Goal: Task Accomplishment & Management: Manage account settings

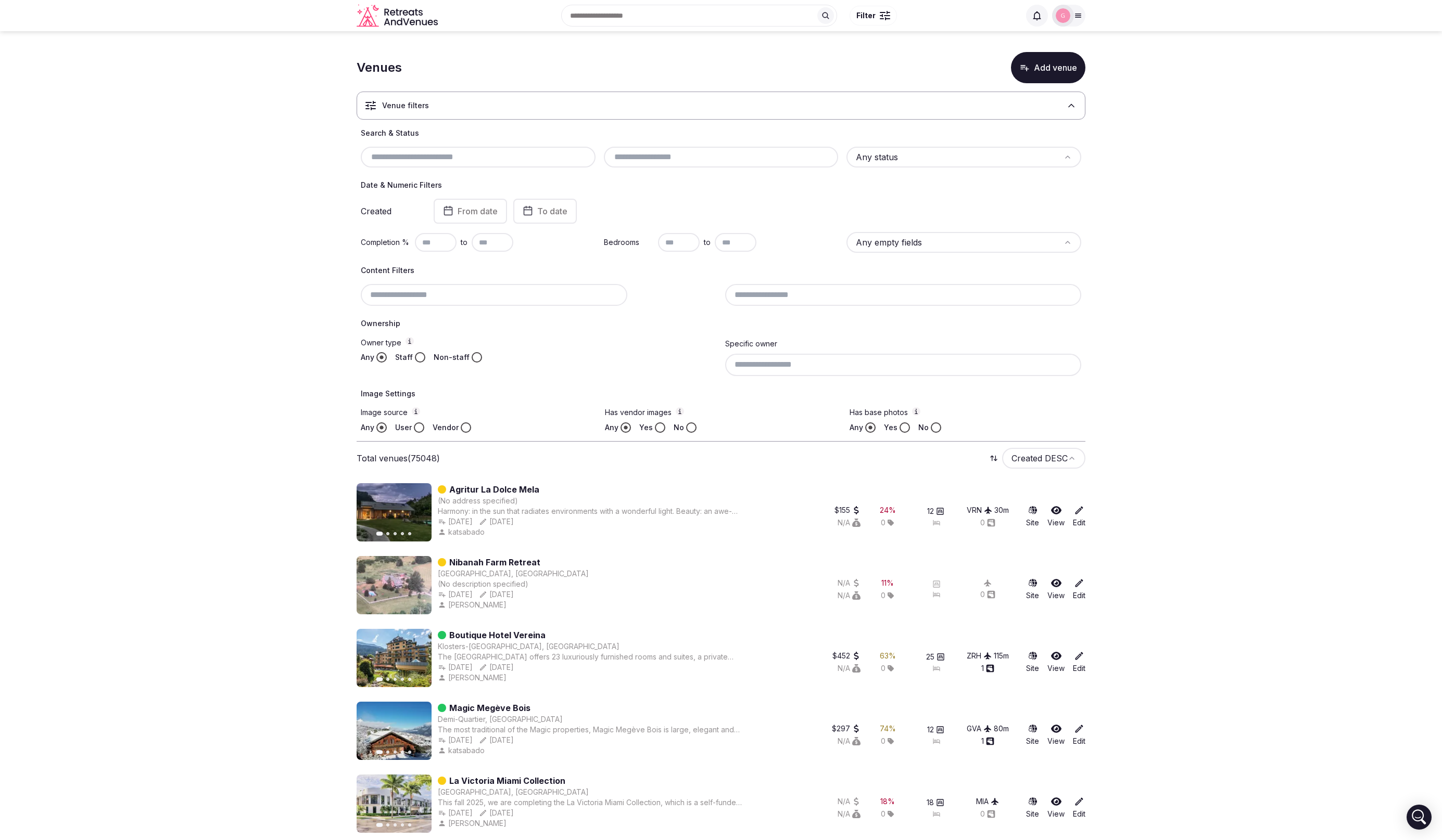
click at [1069, 450] on html "Recent searches Italy Search Popular Destinations Toscana, Italy Riviera Maya, …" at bounding box center [721, 420] width 1442 height 840
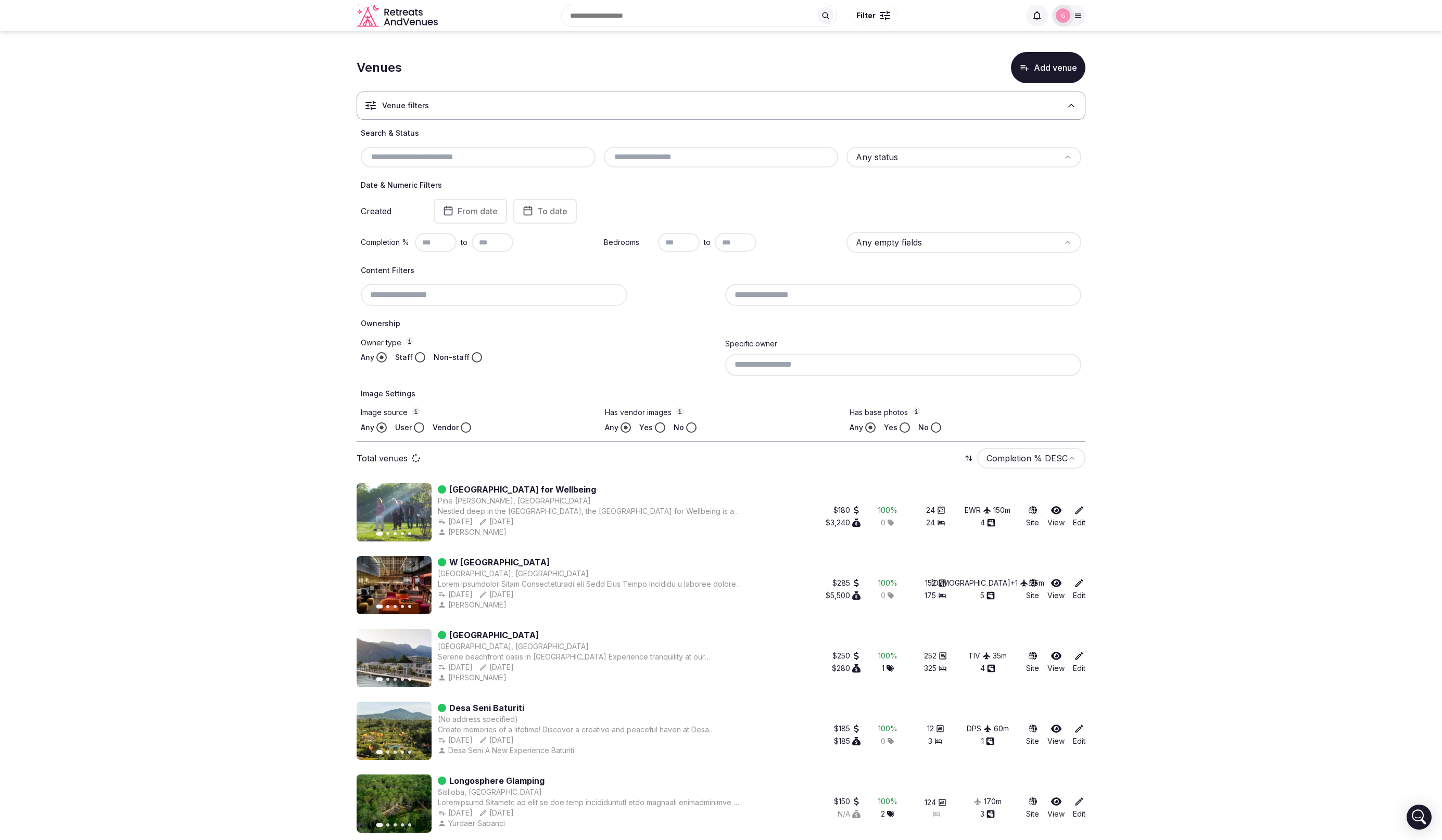
click at [1010, 460] on html "Recent searches Italy Search Popular Destinations Toscana, Italy Riviera Maya, …" at bounding box center [721, 420] width 1442 height 840
click at [1284, 432] on html "Recent searches Italy Search Popular Destinations Toscana, Italy Riviera Maya, …" at bounding box center [721, 420] width 1442 height 840
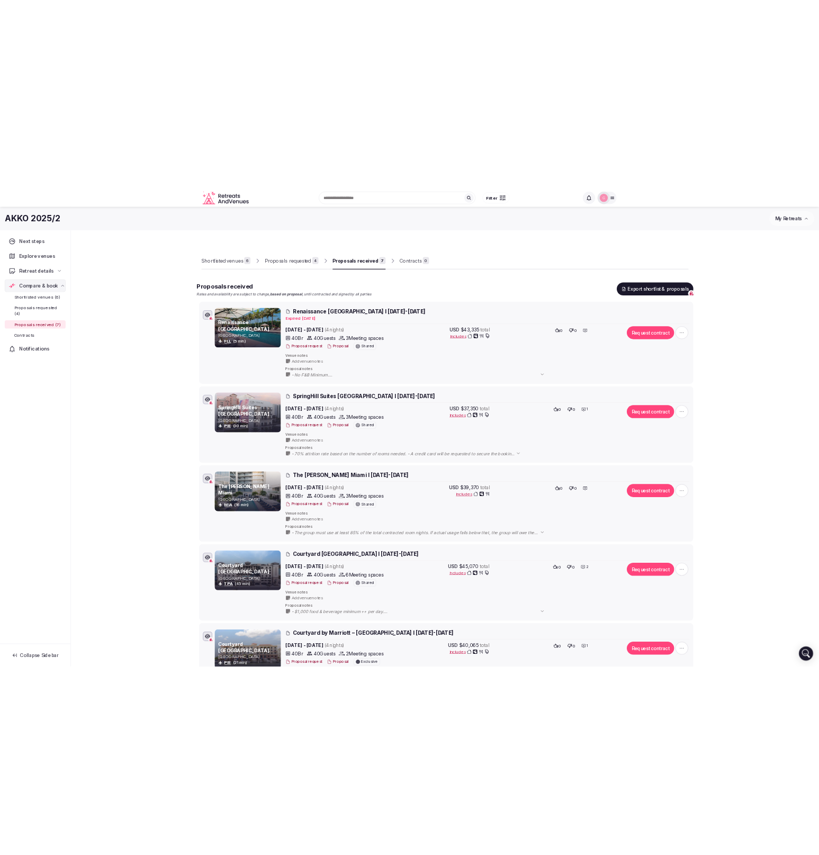
scroll to position [39, 0]
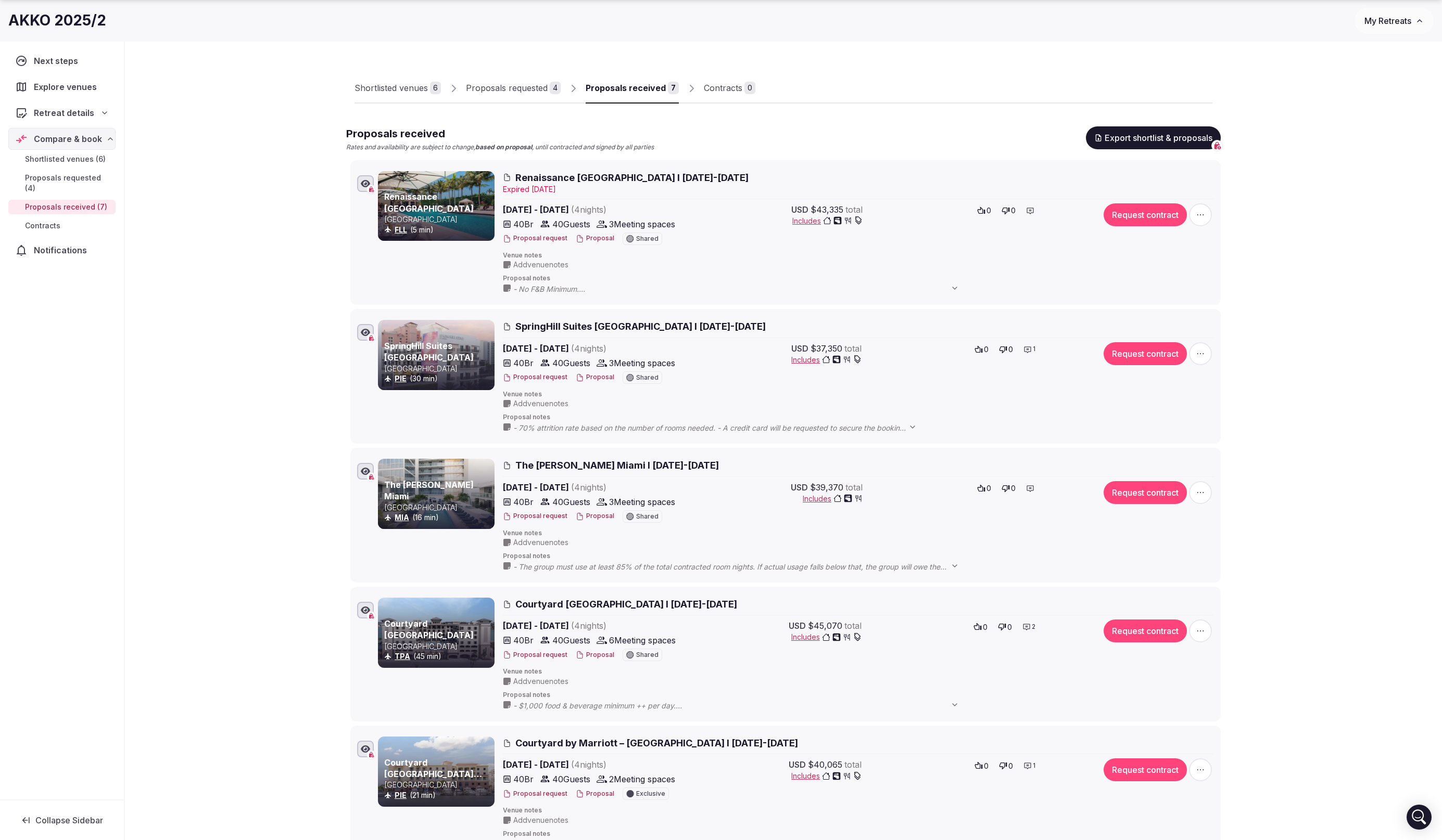
click at [1142, 492] on button "Request contract" at bounding box center [1145, 492] width 84 height 23
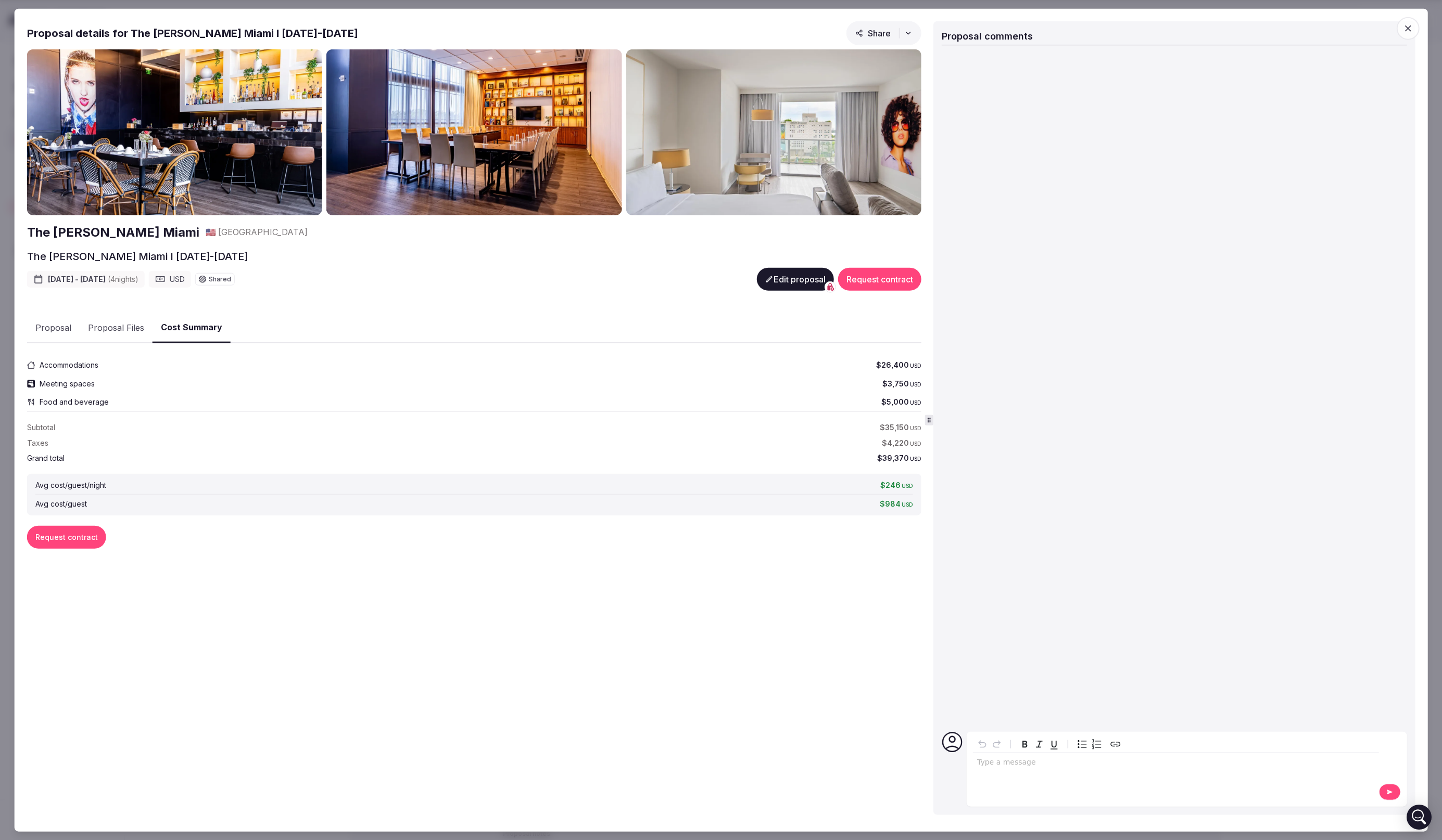
click at [894, 286] on button "Request contract" at bounding box center [880, 279] width 84 height 23
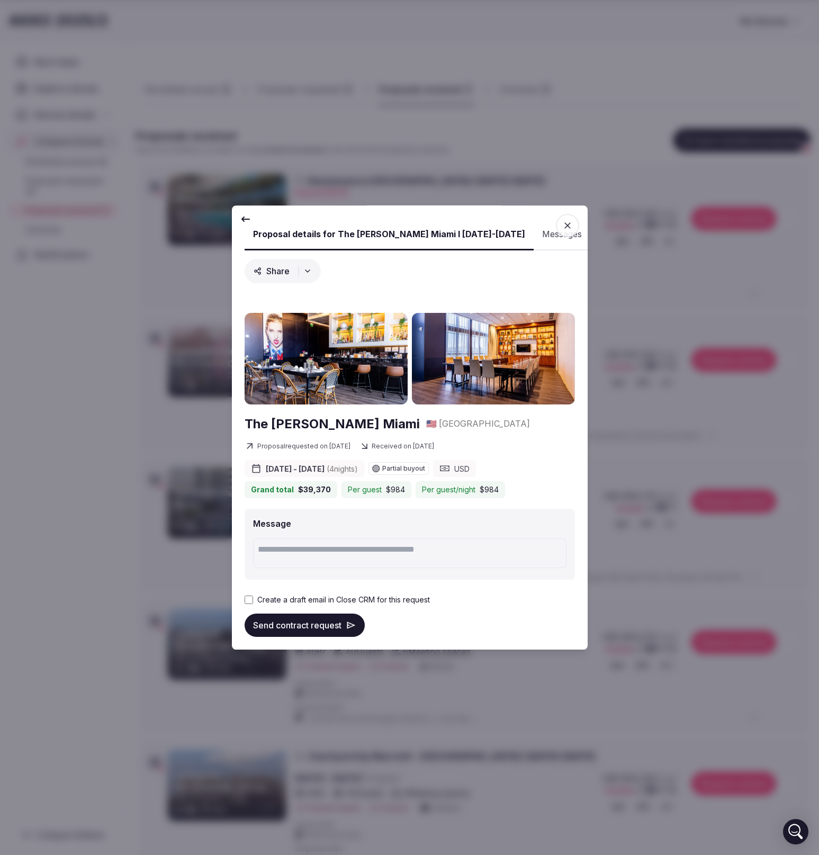
click at [518, 791] on div at bounding box center [409, 427] width 819 height 855
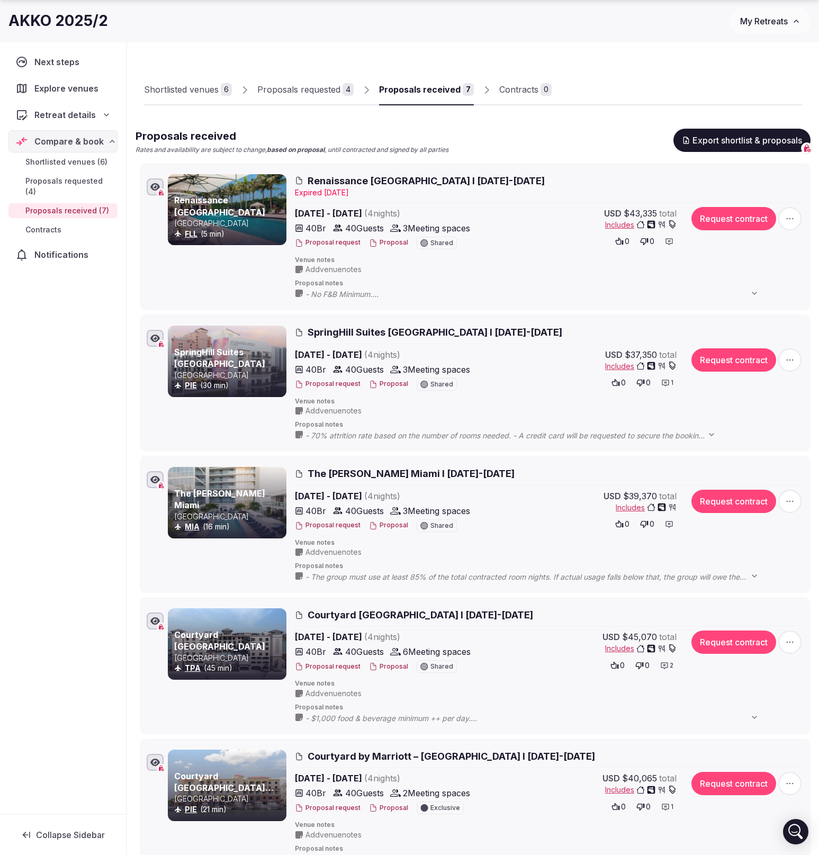
click at [454, 62] on div "Shortlisted venues 6 Proposals requested 4 Proposals received 7 Contracts 0" at bounding box center [473, 81] width 658 height 49
click at [106, 439] on div "Next steps Explore venues Retreat details Compare & book Shortlisted venues (6)…" at bounding box center [63, 428] width 126 height 772
click at [93, 438] on div "Next steps Explore venues Retreat details Compare & book Shortlisted venues (6)…" at bounding box center [63, 428] width 126 height 772
click at [768, 28] on button "My Retreats" at bounding box center [770, 21] width 80 height 26
click at [709, 58] on link "test" at bounding box center [743, 59] width 130 height 17
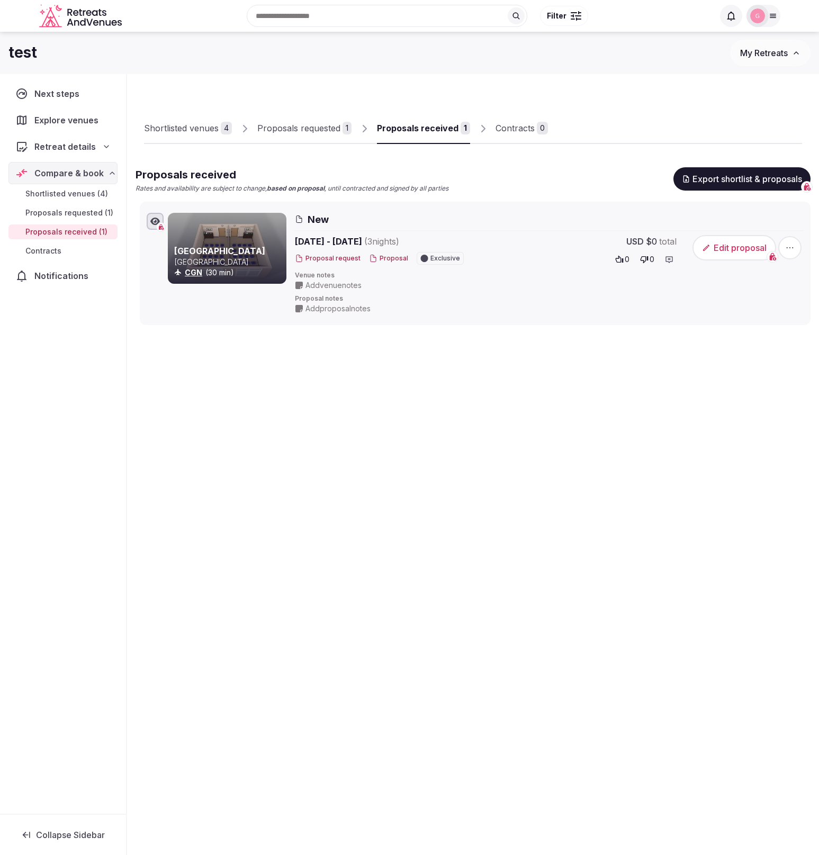
click at [736, 248] on button "Edit proposal" at bounding box center [735, 247] width 84 height 25
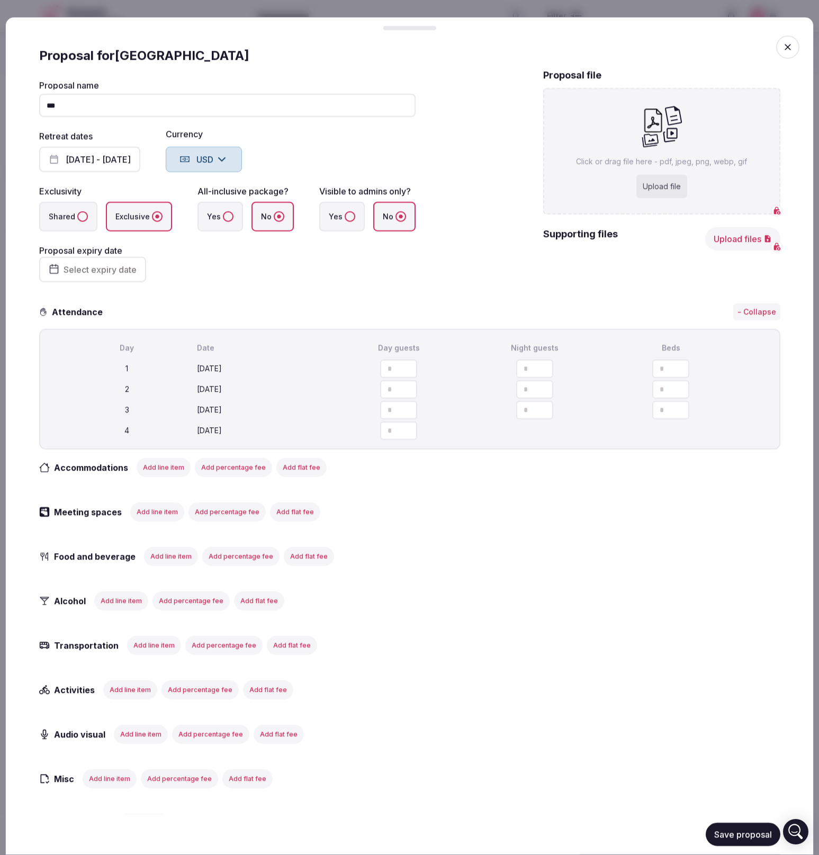
click at [652, 178] on div "Upload file" at bounding box center [662, 186] width 51 height 23
type input "**********"
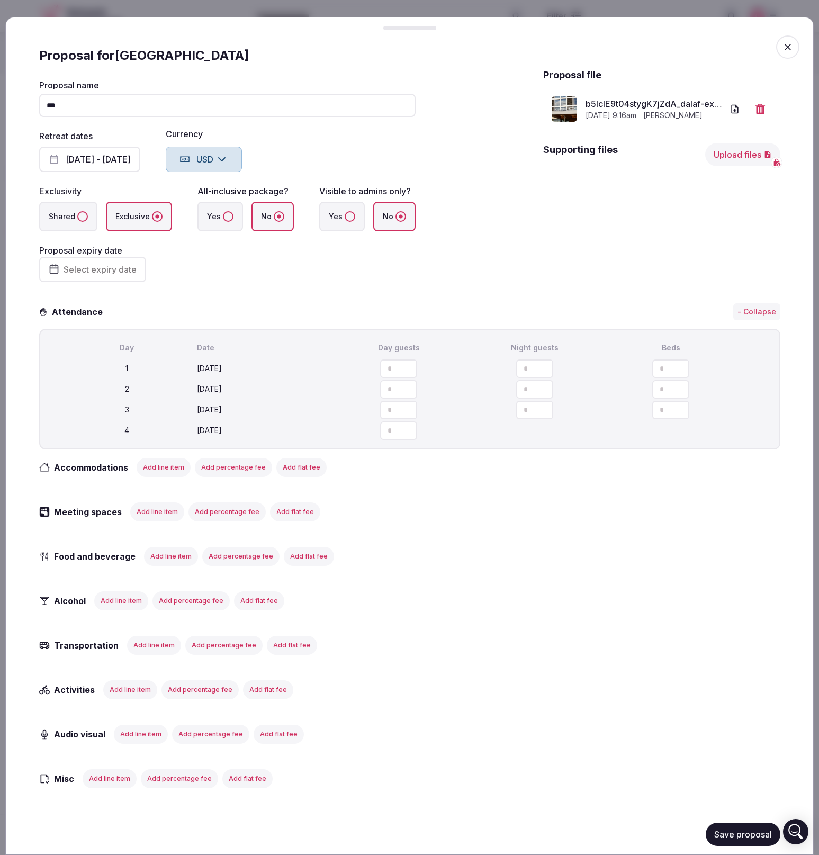
scroll to position [2, 0]
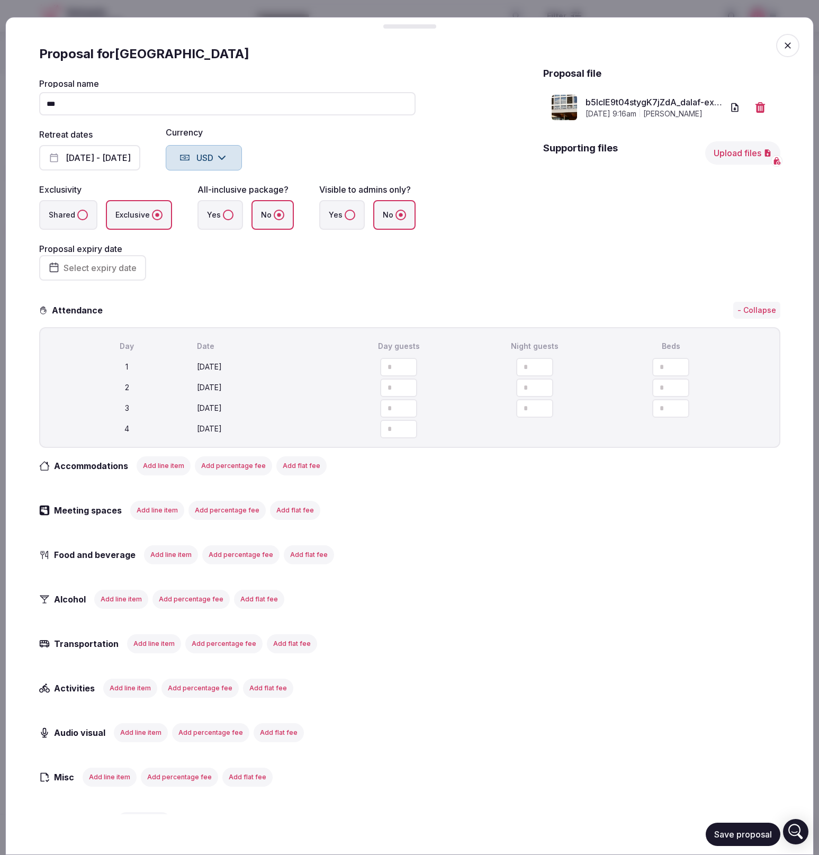
click at [733, 165] on button "Upload files" at bounding box center [742, 153] width 75 height 23
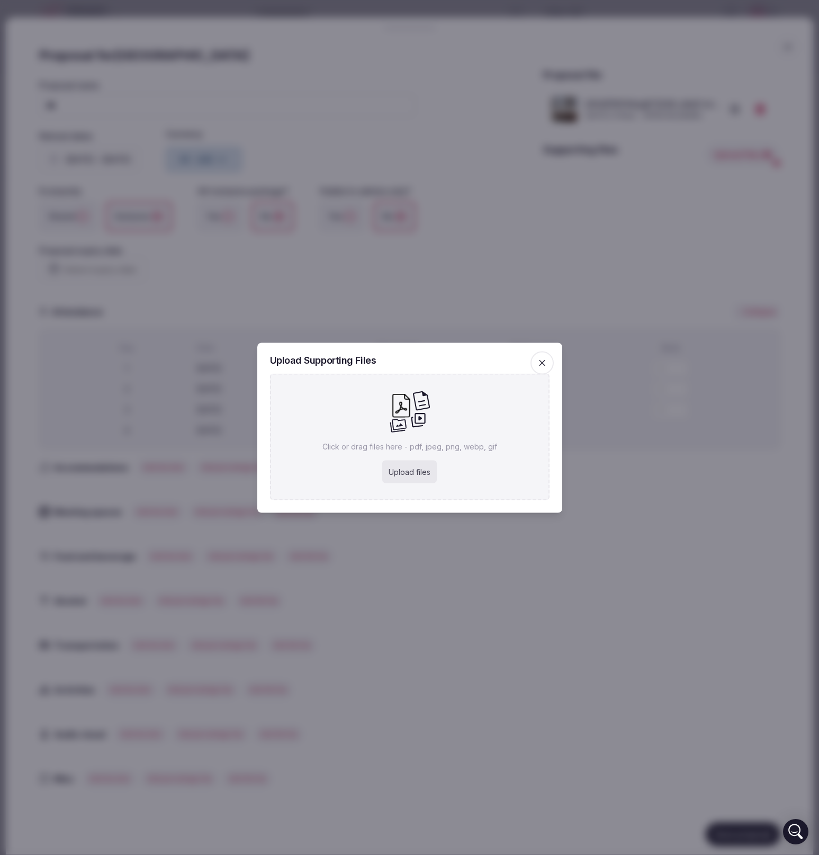
click at [402, 470] on div "Upload files" at bounding box center [409, 471] width 55 height 23
type input "**********"
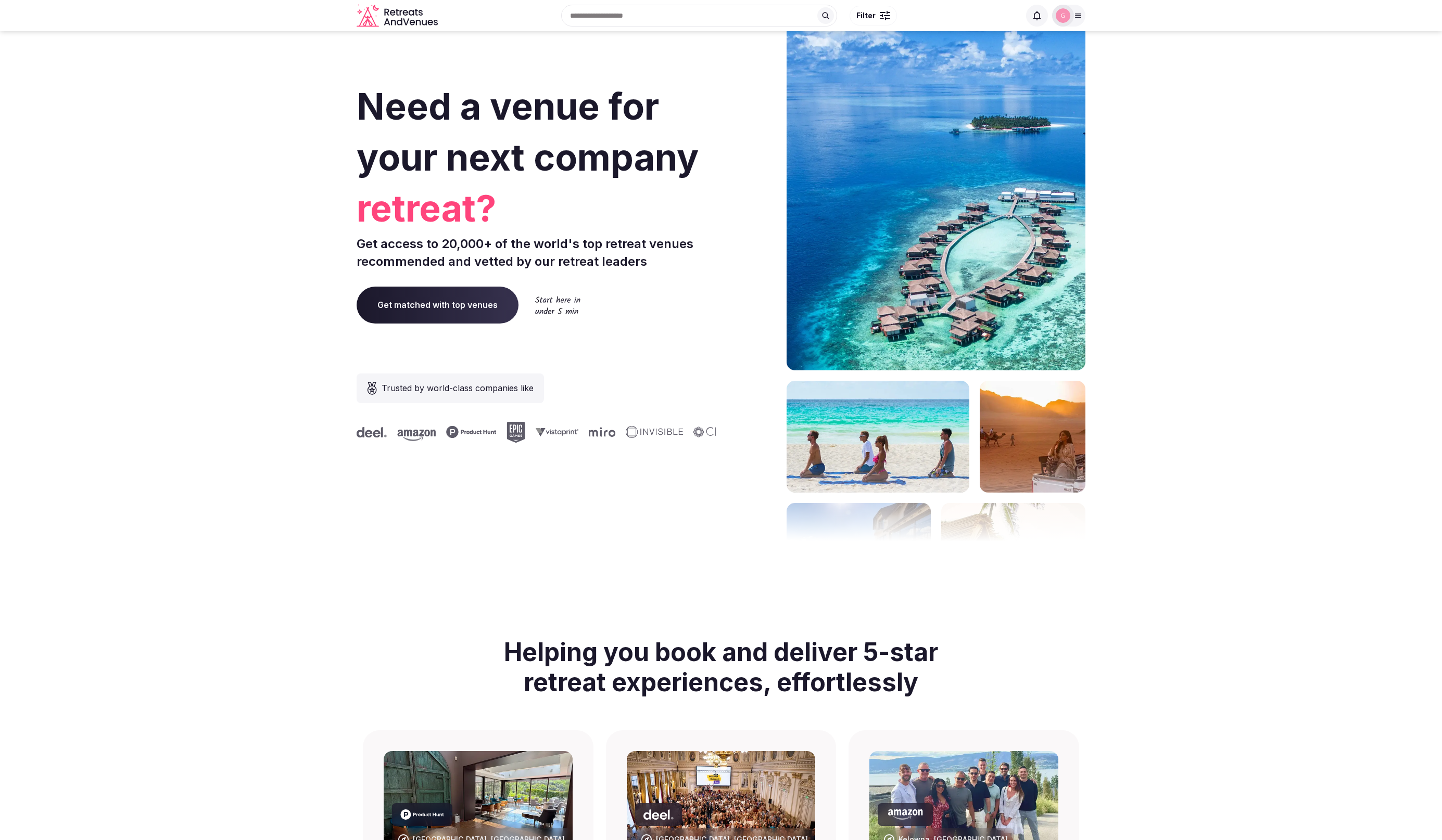
drag, startPoint x: 1158, startPoint y: 110, endPoint x: 1106, endPoint y: 51, distance: 78.6
click at [1157, 110] on section "Need a venue for your next company retreat? Get access to 20,000+ of the world'…" at bounding box center [721, 311] width 1442 height 627
click at [1076, 21] on div at bounding box center [1068, 16] width 33 height 22
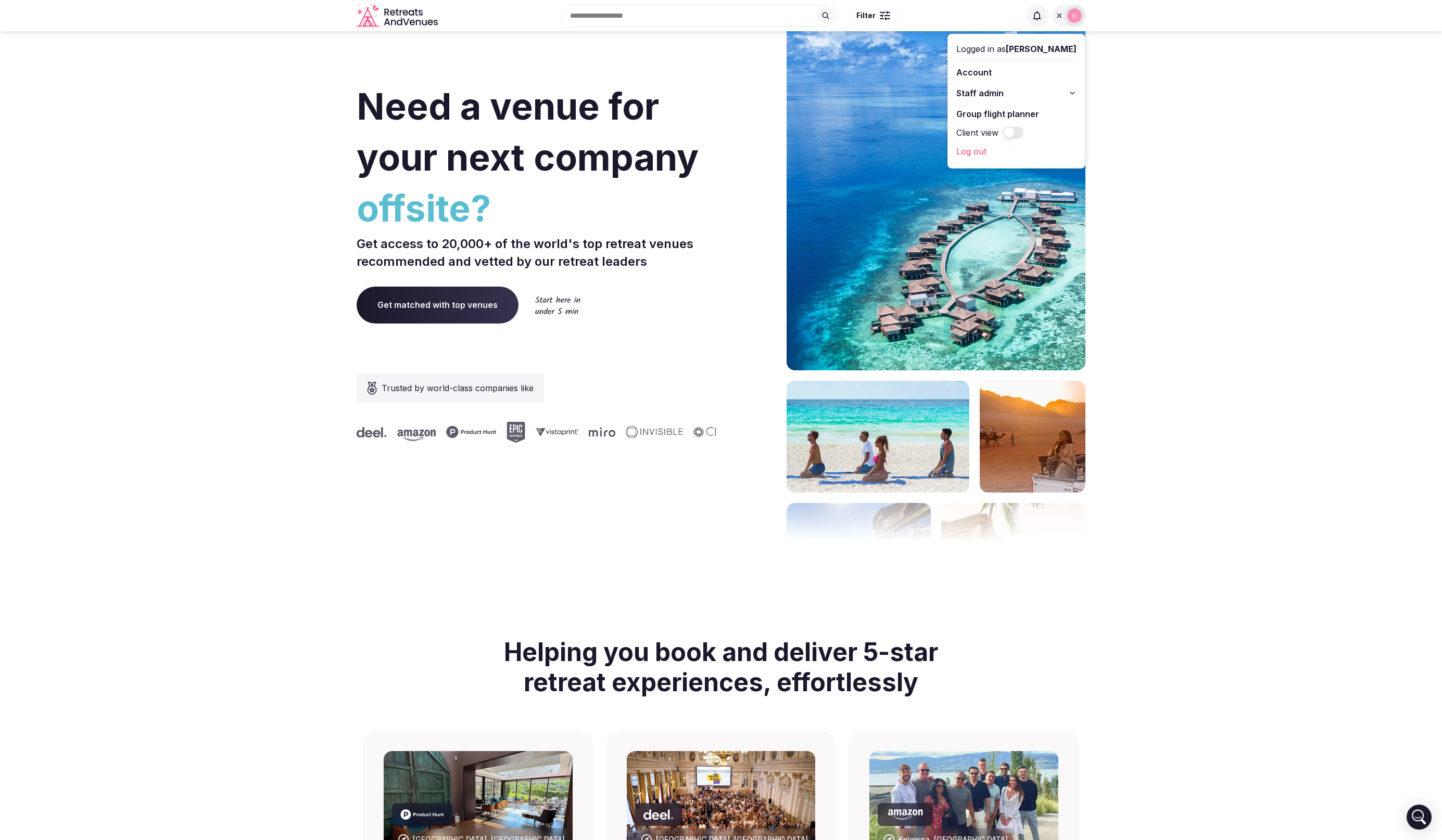
click at [1004, 89] on span "Staff admin" at bounding box center [980, 92] width 47 height 13
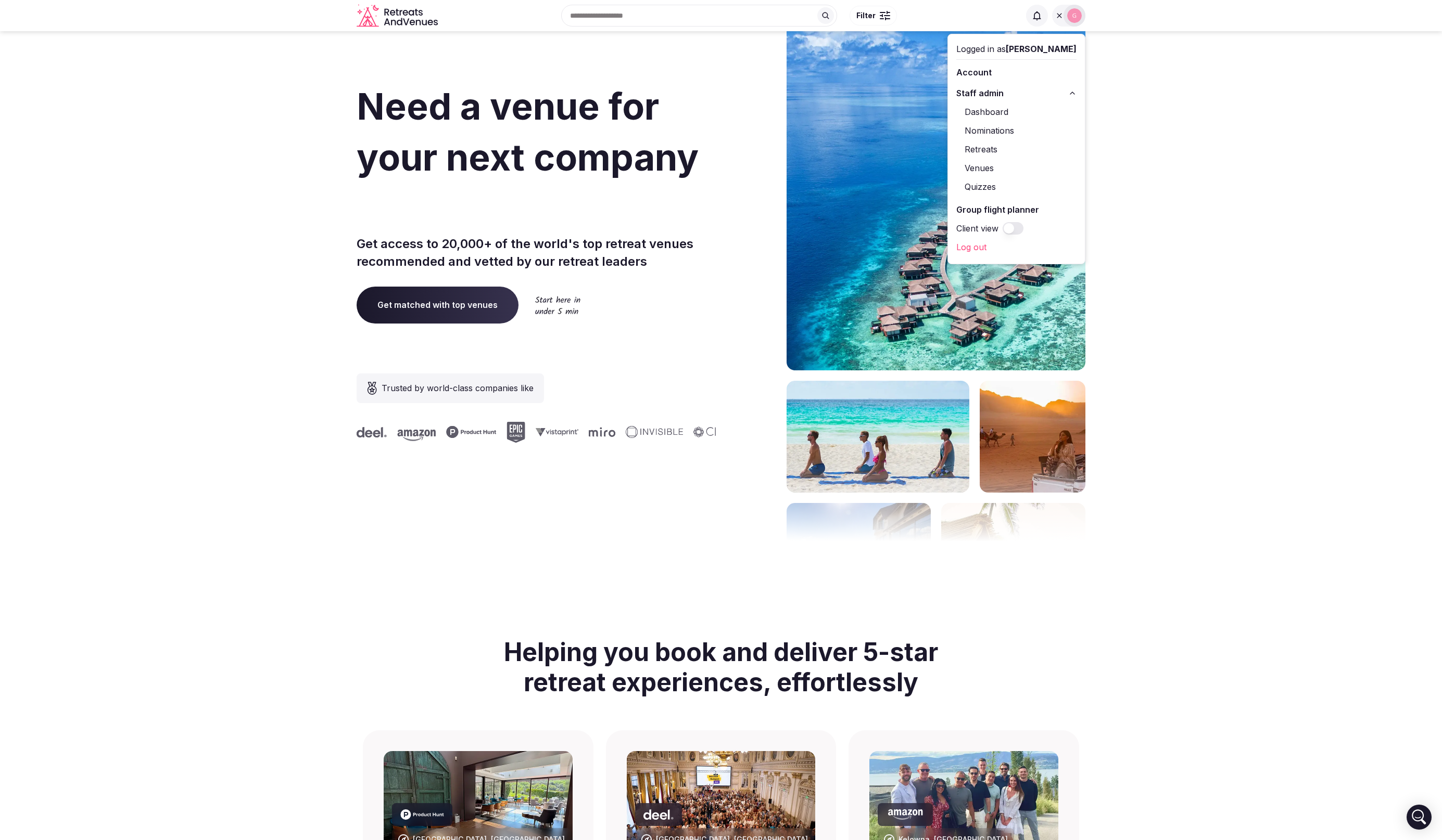
click at [1002, 171] on link "Venues" at bounding box center [1016, 168] width 120 height 17
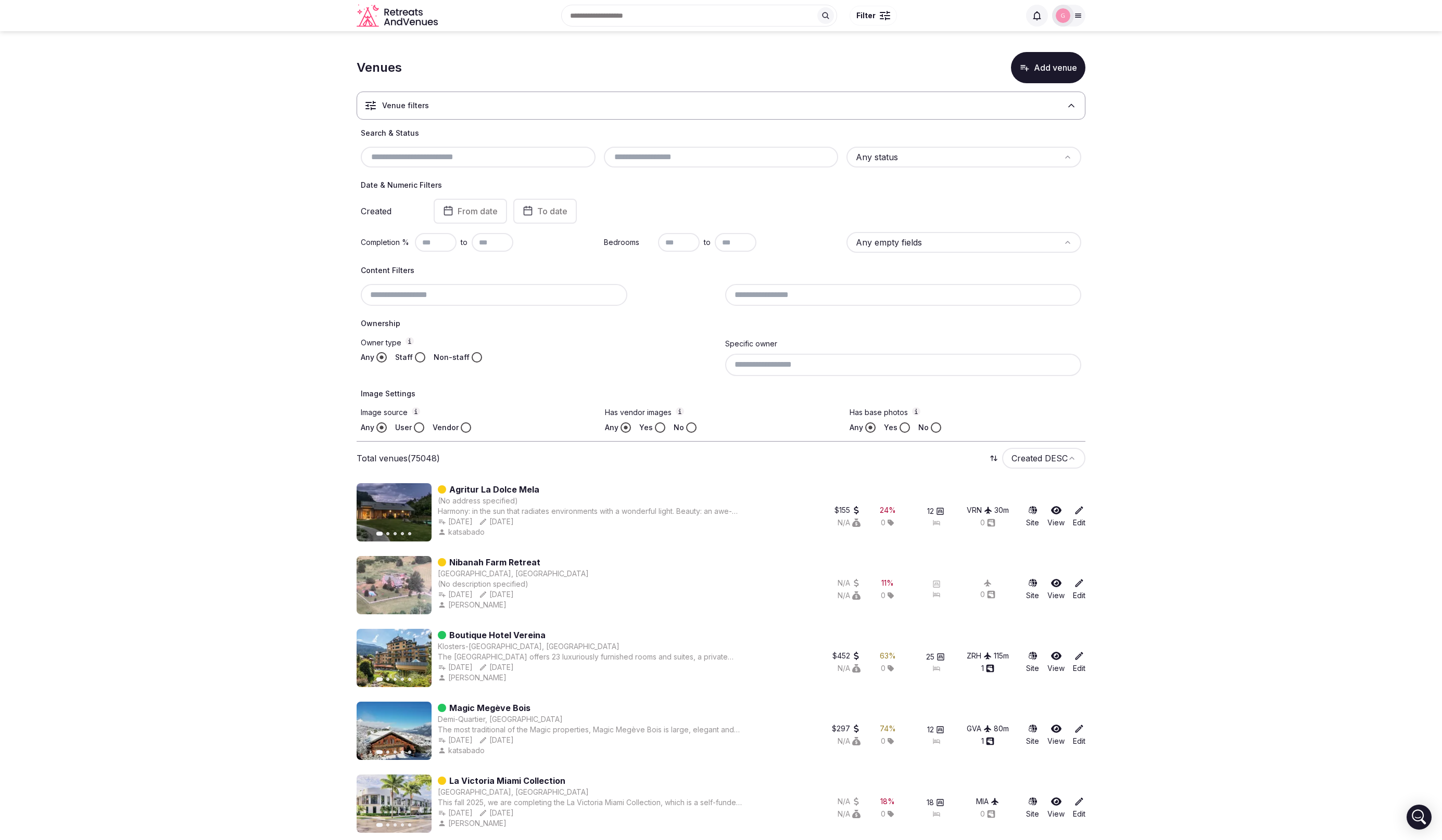
click at [766, 363] on input at bounding box center [903, 364] width 356 height 22
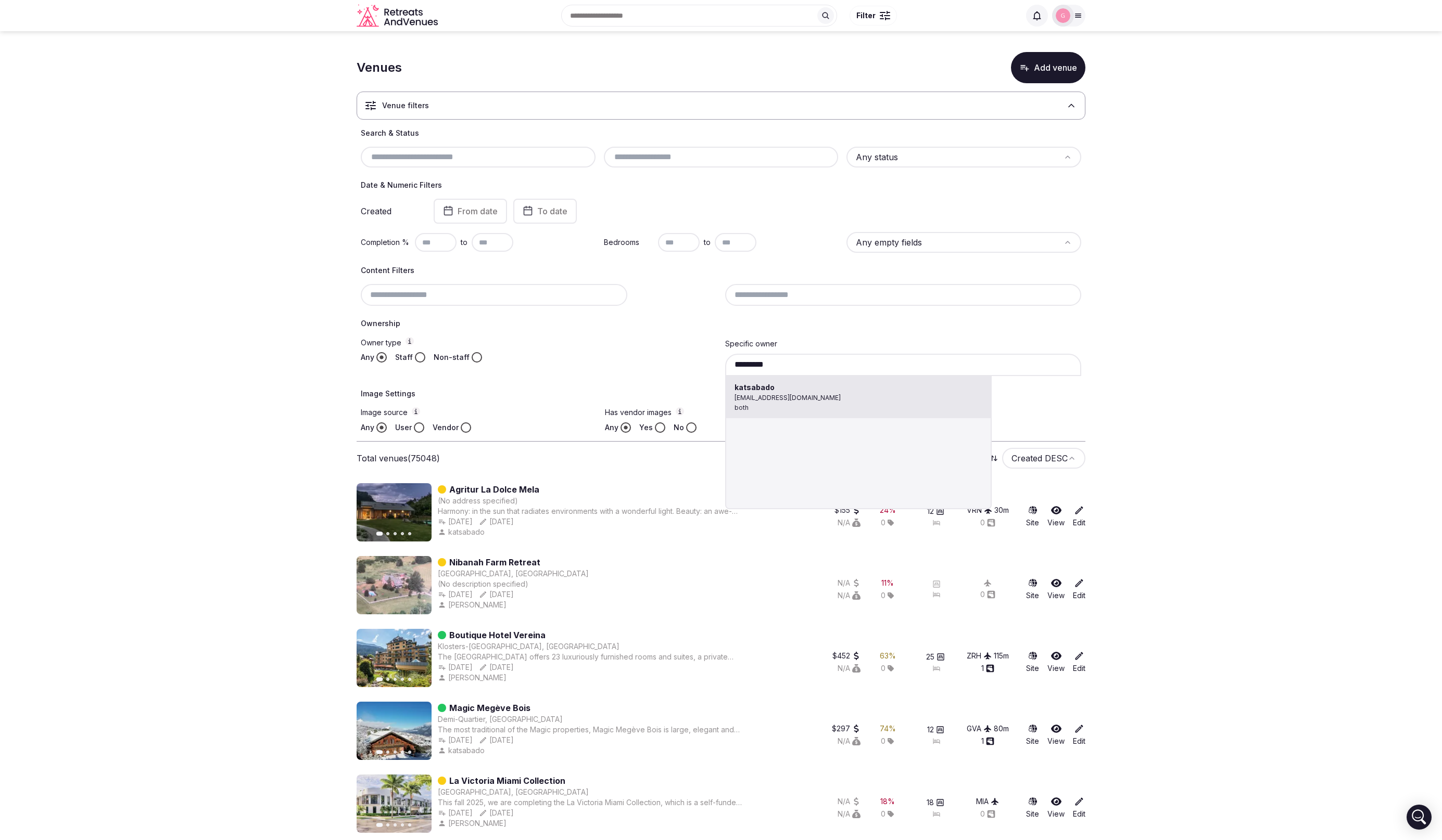
type input "*********"
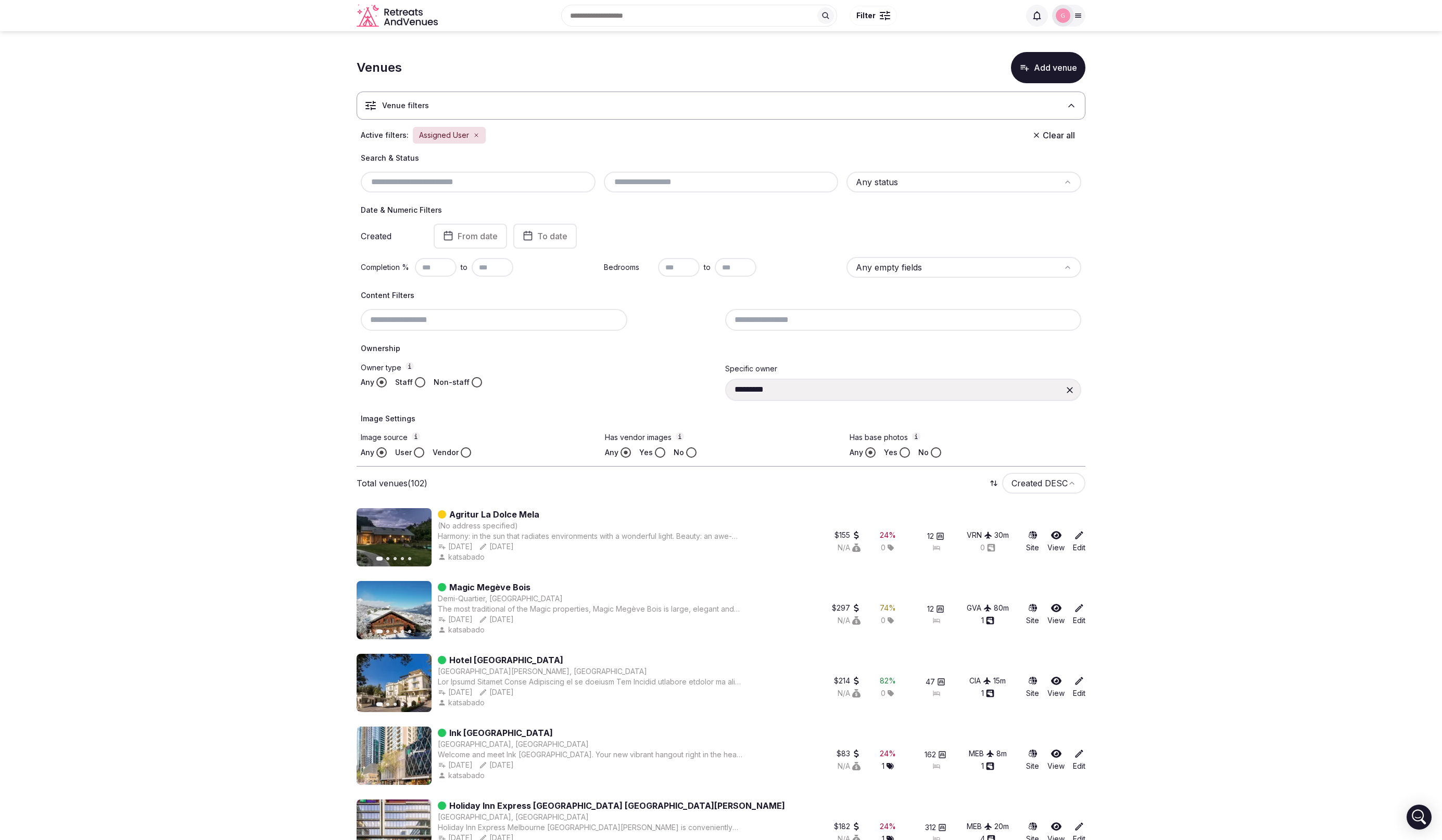
scroll to position [2, 0]
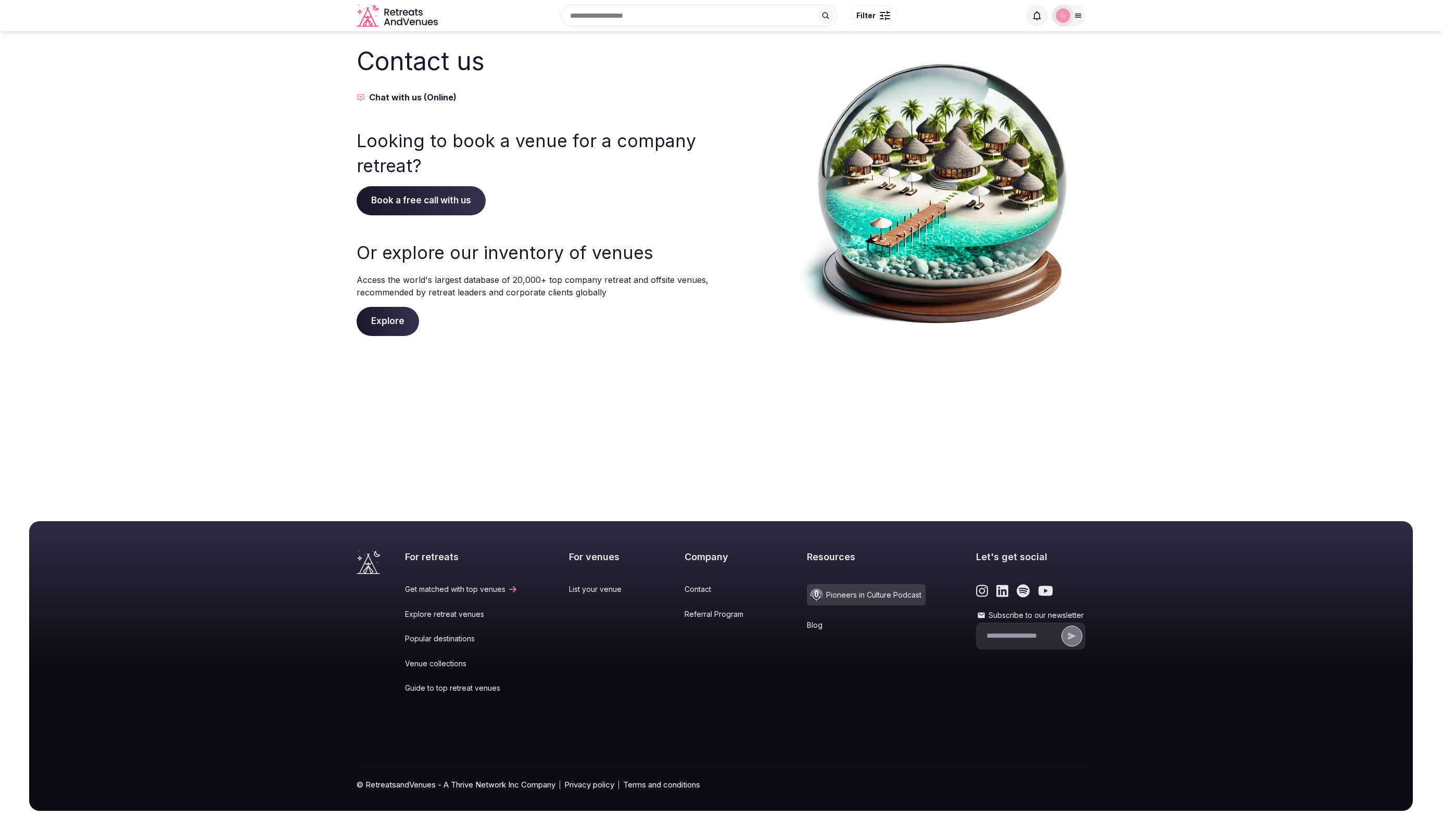
drag, startPoint x: 495, startPoint y: 87, endPoint x: 465, endPoint y: 94, distance: 30.8
click at [495, 87] on div "Contact us Chat with us (Online)" at bounding box center [534, 73] width 354 height 60
click at [404, 100] on button "Chat with us (Online)" at bounding box center [534, 97] width 354 height 13
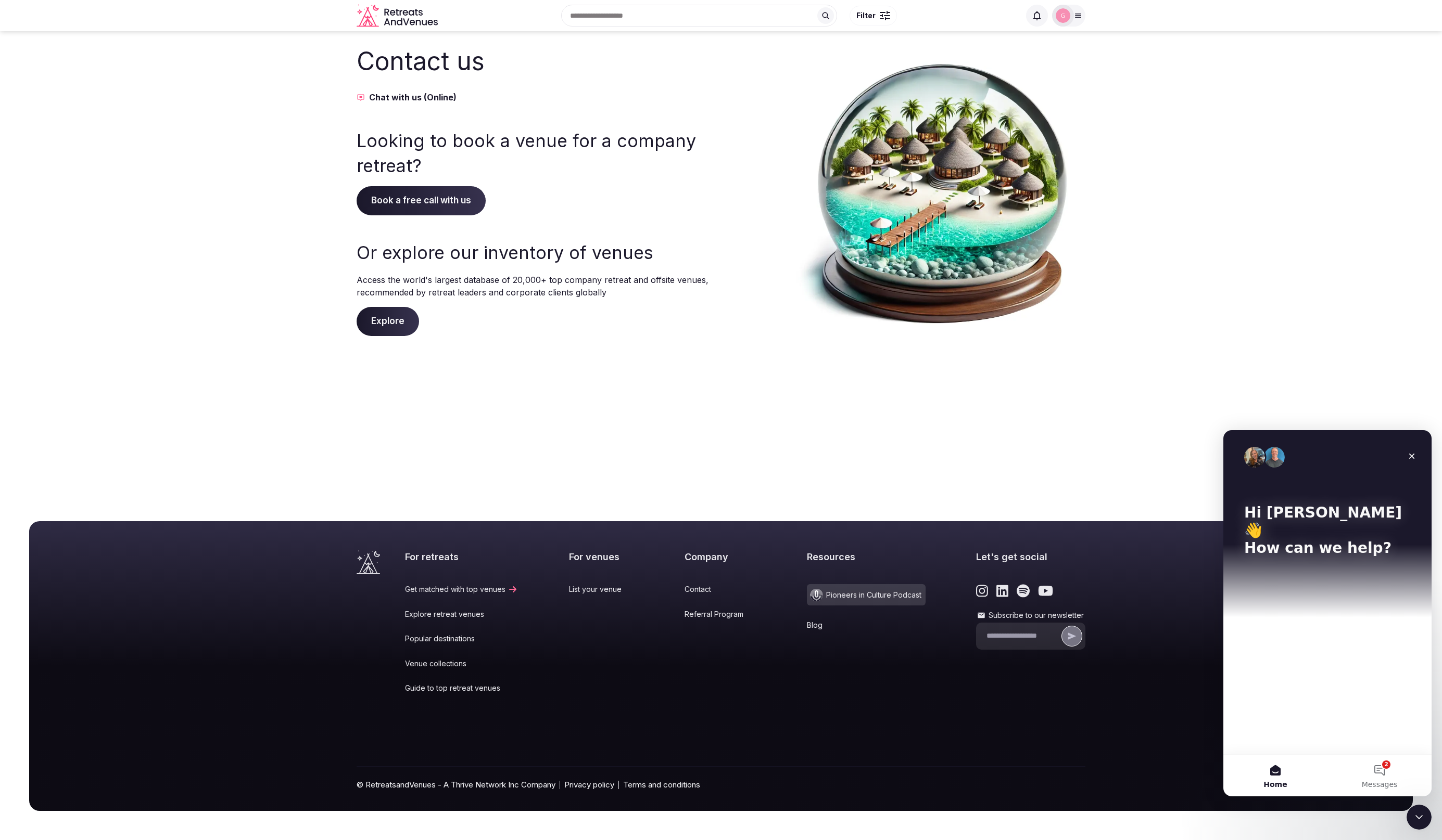
click at [1072, 16] on div at bounding box center [1063, 16] width 22 height 22
click at [1004, 92] on span "Staff admin" at bounding box center [980, 92] width 47 height 13
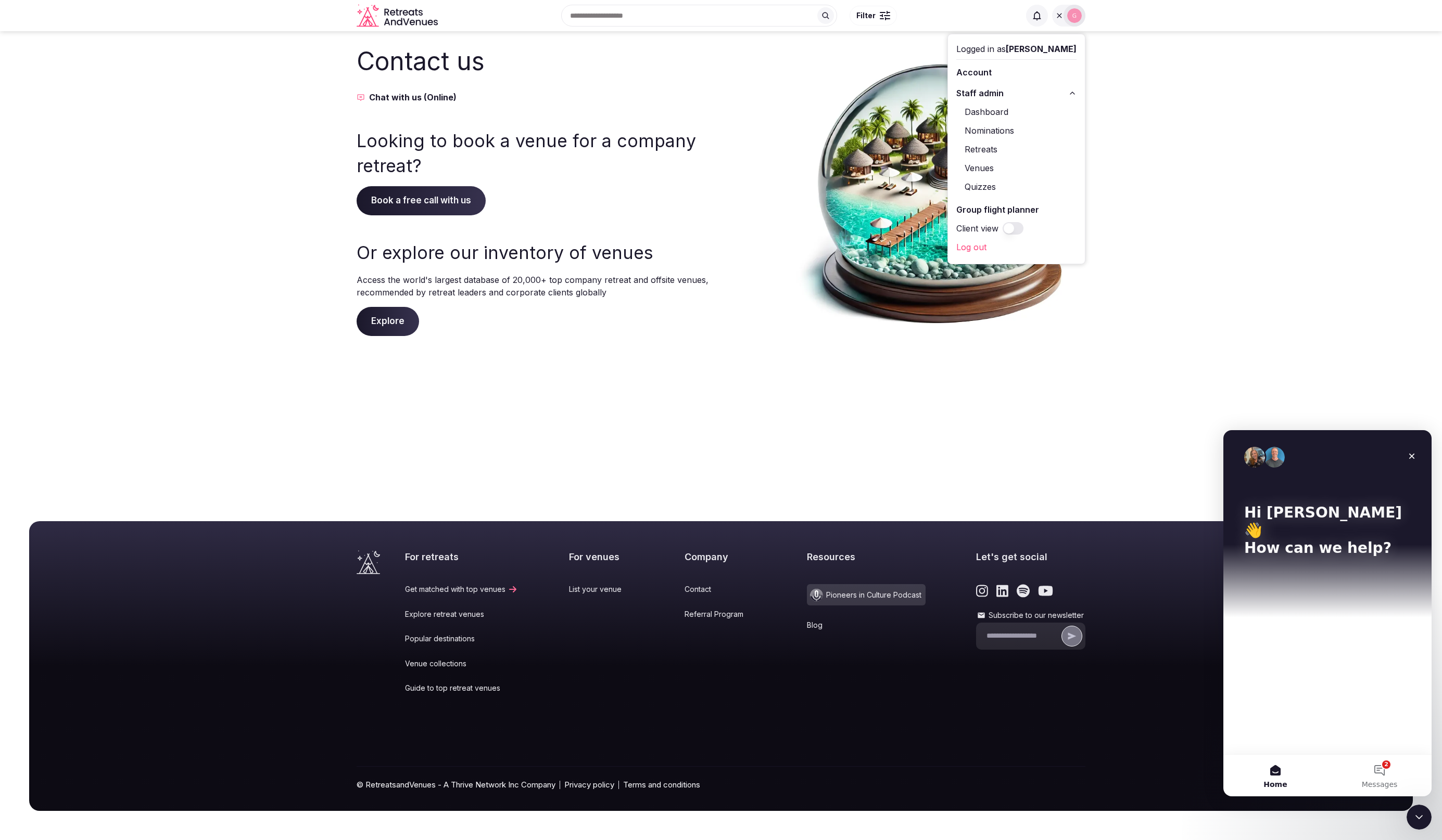
click at [1009, 167] on link "Venues" at bounding box center [1016, 168] width 120 height 17
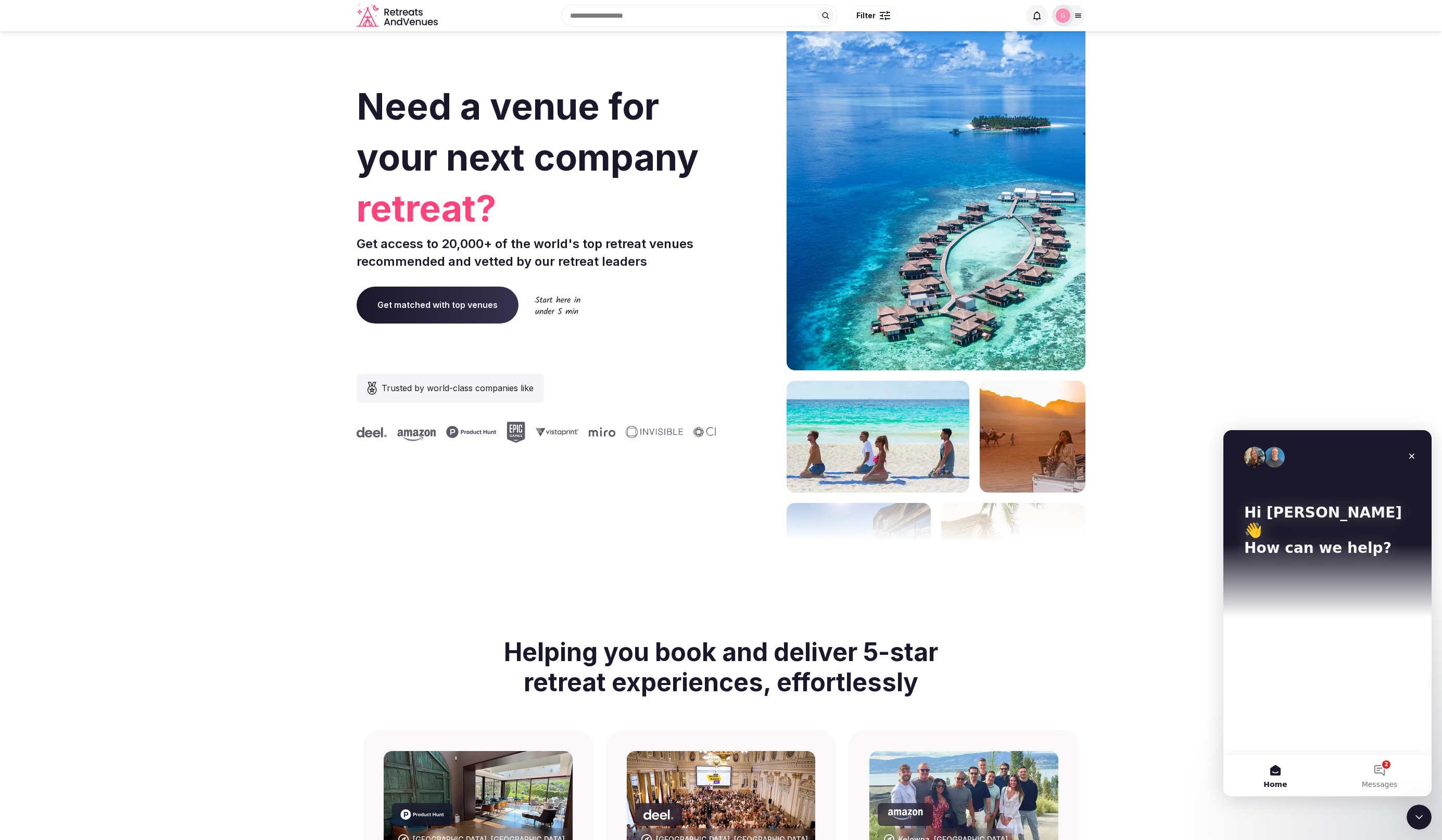
click at [1069, 18] on div at bounding box center [1063, 15] width 15 height 15
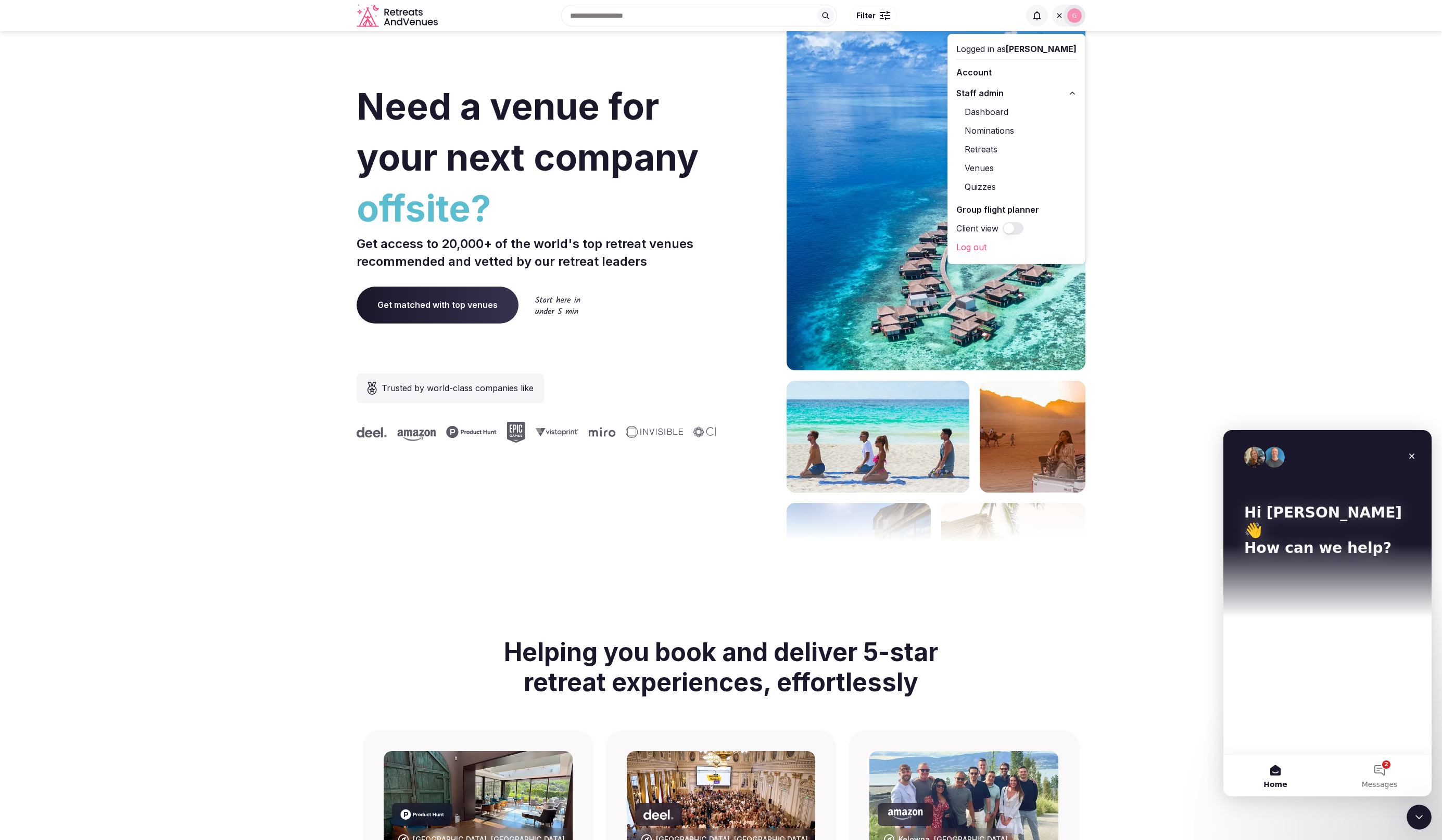
click at [1009, 166] on link "Venues" at bounding box center [1016, 168] width 120 height 17
click at [1221, 93] on section "Need a venue for your next company incentive trip? Get access to 20,000+ of the…" at bounding box center [721, 311] width 1442 height 627
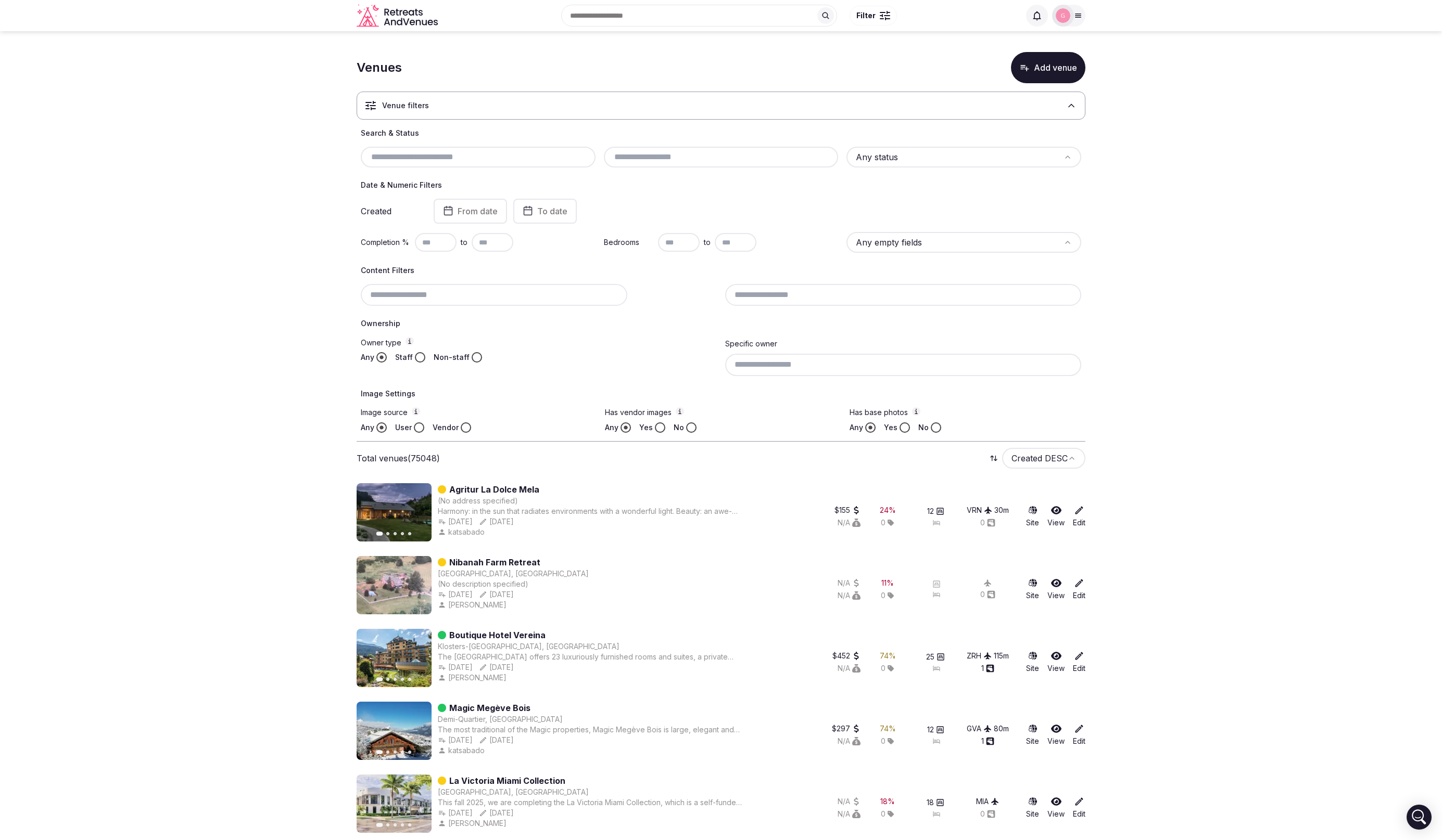
click at [1080, 515] on icon at bounding box center [1079, 510] width 11 height 11
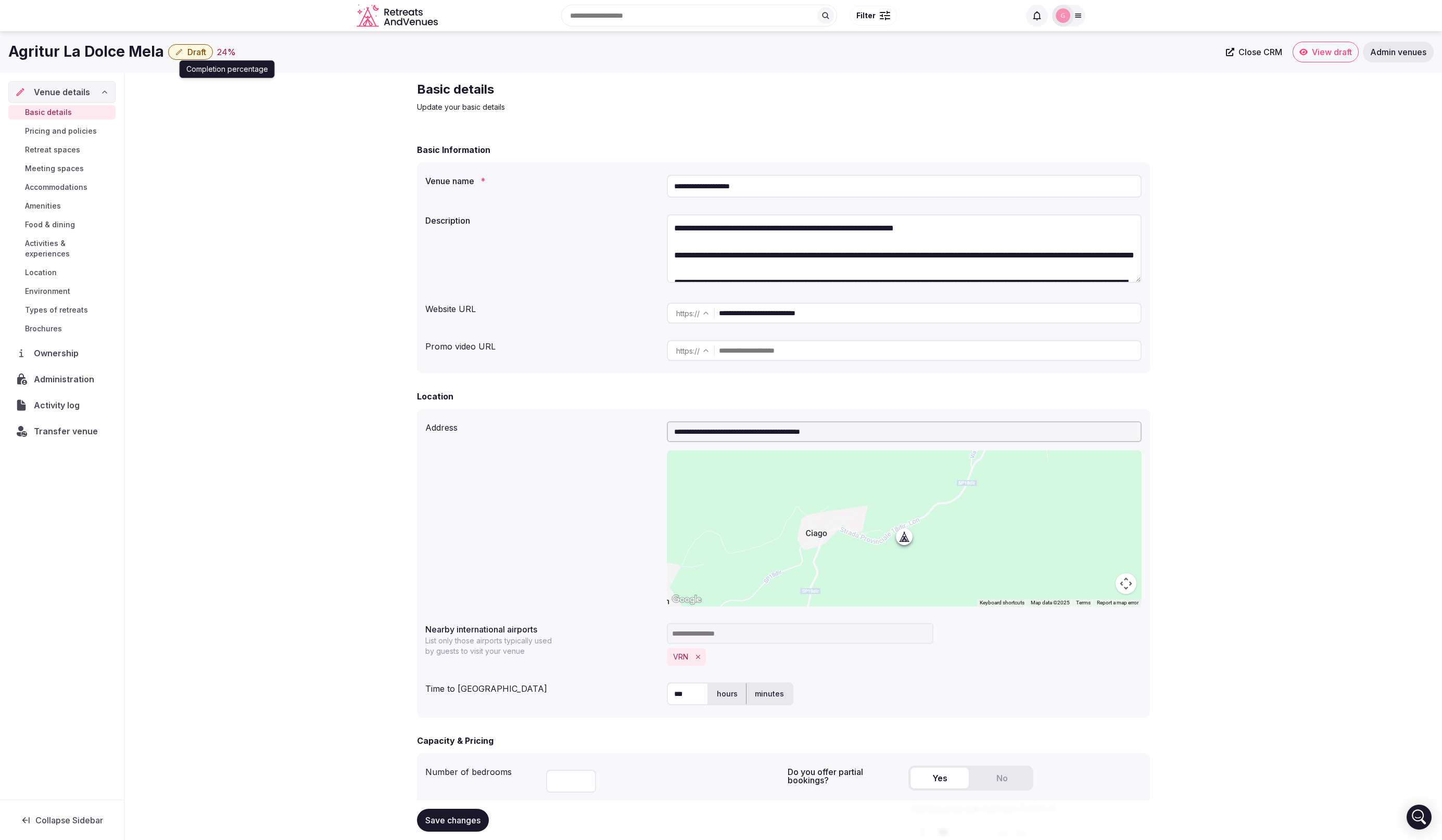
click at [1416, 52] on span "Admin venues" at bounding box center [1398, 52] width 56 height 11
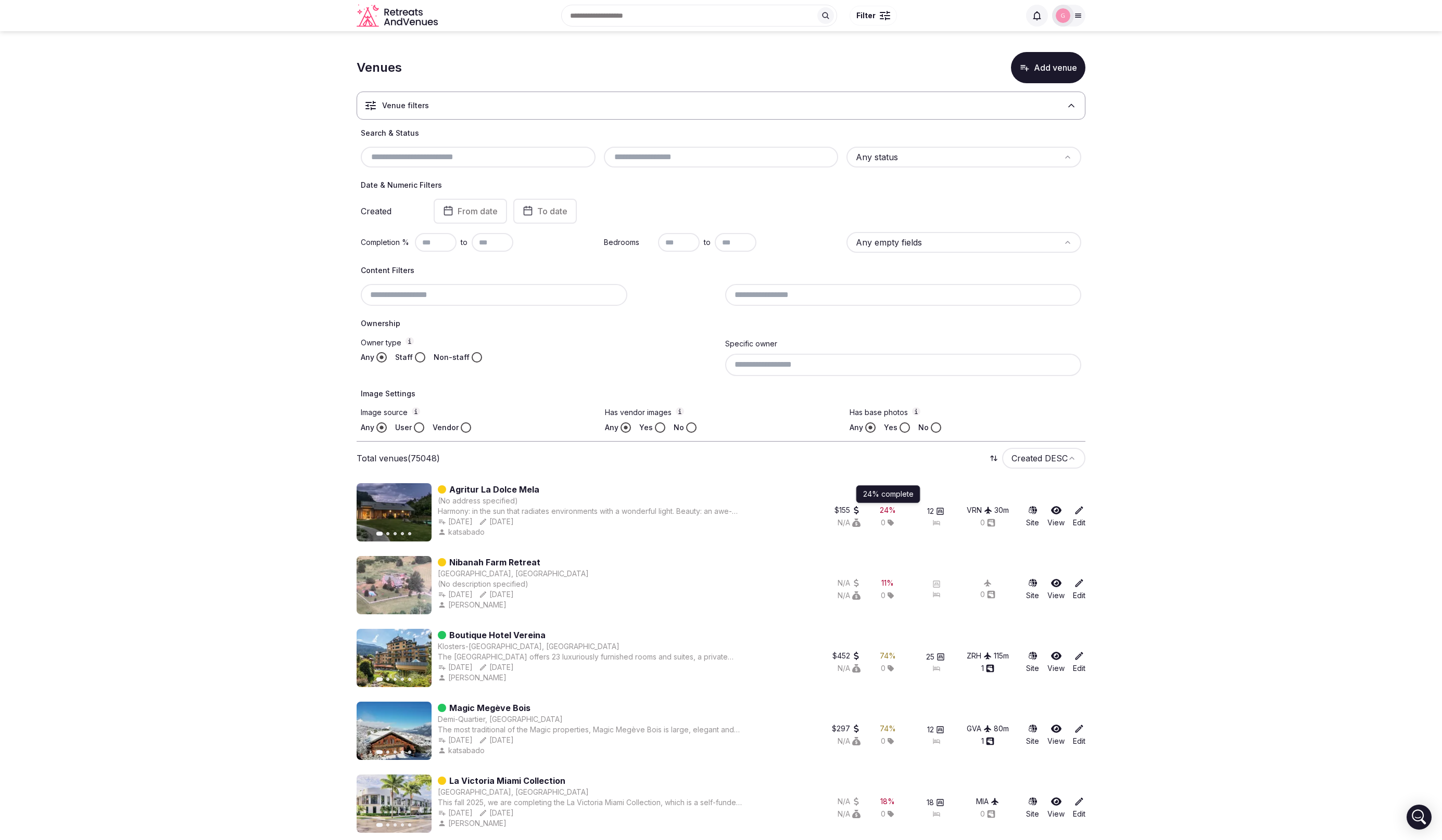
click at [886, 508] on div "24 %" at bounding box center [888, 510] width 16 height 11
click at [883, 511] on div "24 %" at bounding box center [888, 510] width 16 height 11
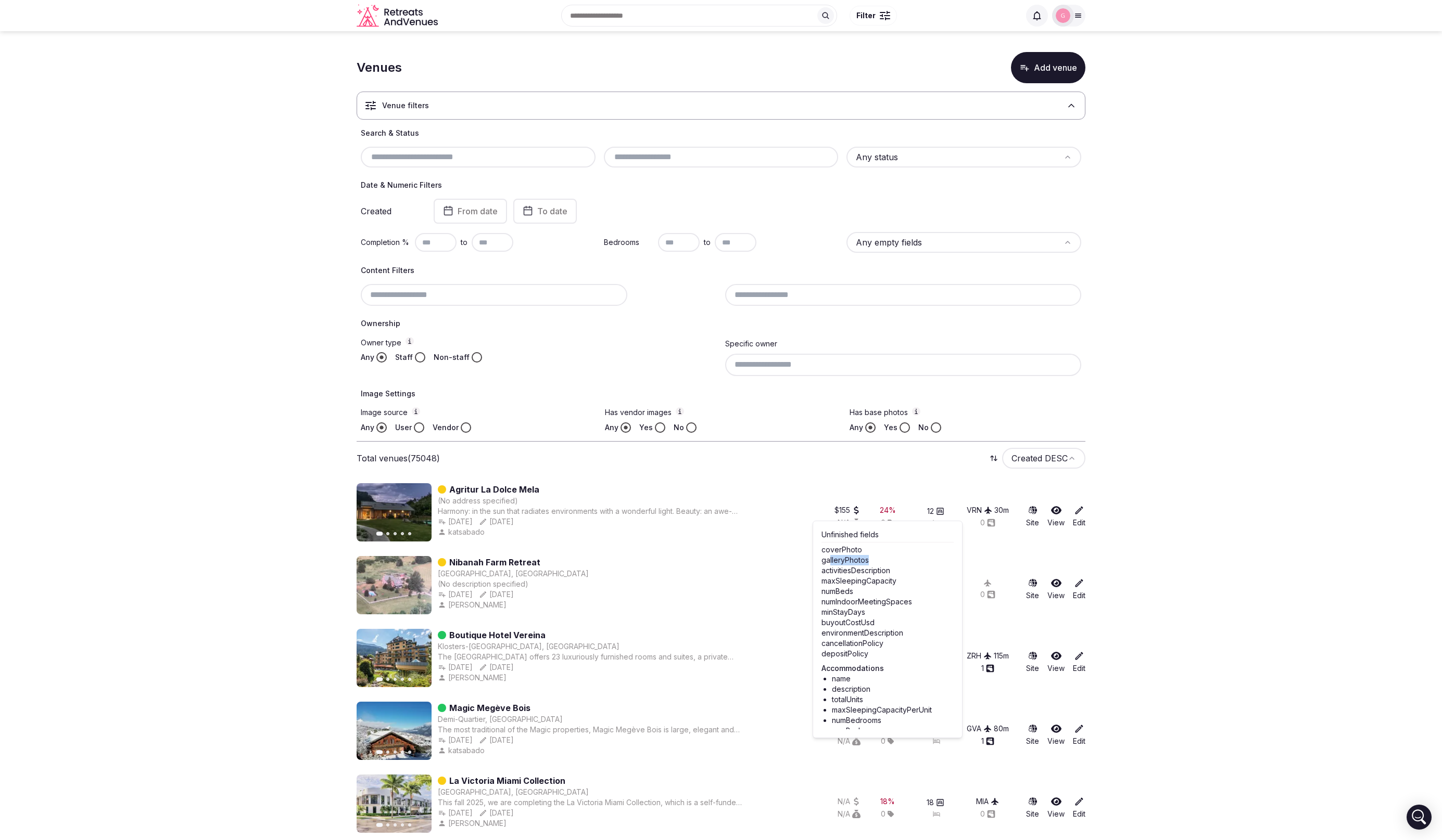
drag, startPoint x: 829, startPoint y: 561, endPoint x: 868, endPoint y: 562, distance: 39.0
click at [868, 562] on div "galleryPhotos" at bounding box center [888, 560] width 133 height 11
drag, startPoint x: 835, startPoint y: 676, endPoint x: 853, endPoint y: 678, distance: 18.1
click at [853, 678] on li "photos" at bounding box center [893, 677] width 122 height 11
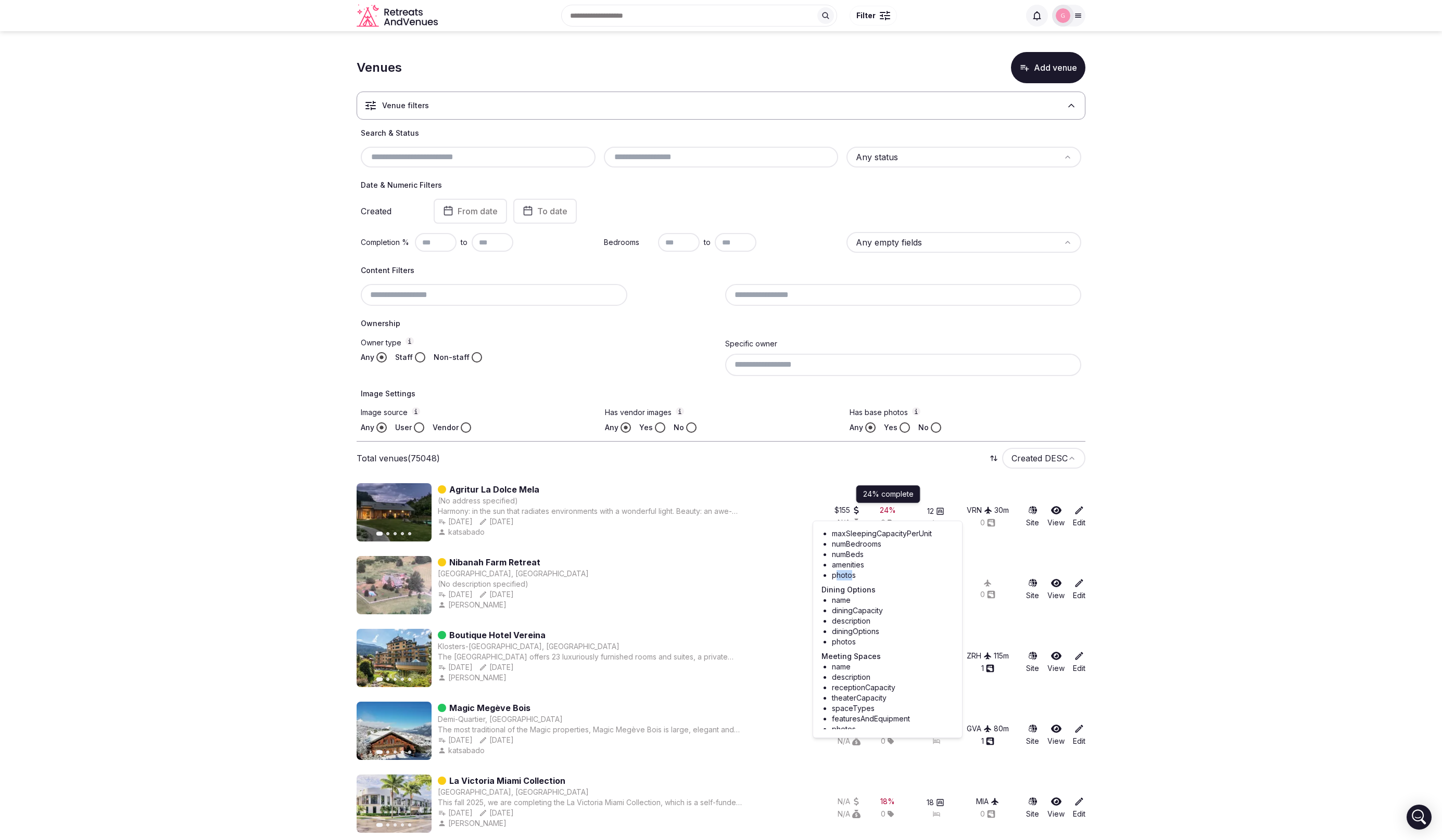
scroll to position [182, 0]
drag, startPoint x: 836, startPoint y: 636, endPoint x: 851, endPoint y: 634, distance: 15.1
click at [851, 634] on li "photos" at bounding box center [893, 637] width 122 height 11
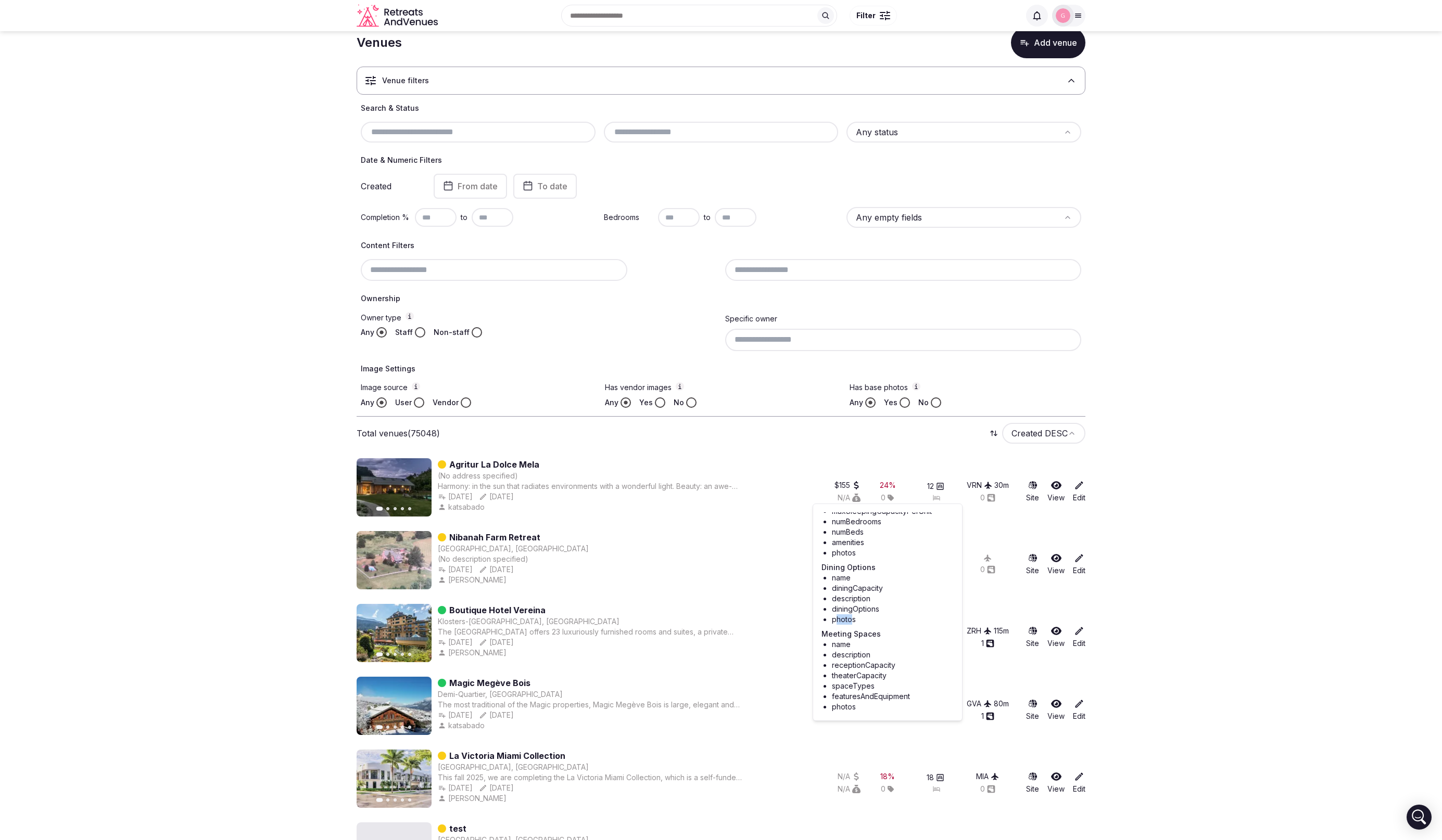
scroll to position [26, 0]
drag, startPoint x: 836, startPoint y: 700, endPoint x: 844, endPoint y: 699, distance: 8.1
click at [844, 699] on li "photos" at bounding box center [893, 699] width 122 height 11
drag, startPoint x: 842, startPoint y: 550, endPoint x: 851, endPoint y: 548, distance: 9.2
click at [851, 548] on div "Unfinished fields coverPhoto galleryPhotos activitiesDescription maxSleepingCap…" at bounding box center [888, 603] width 133 height 199
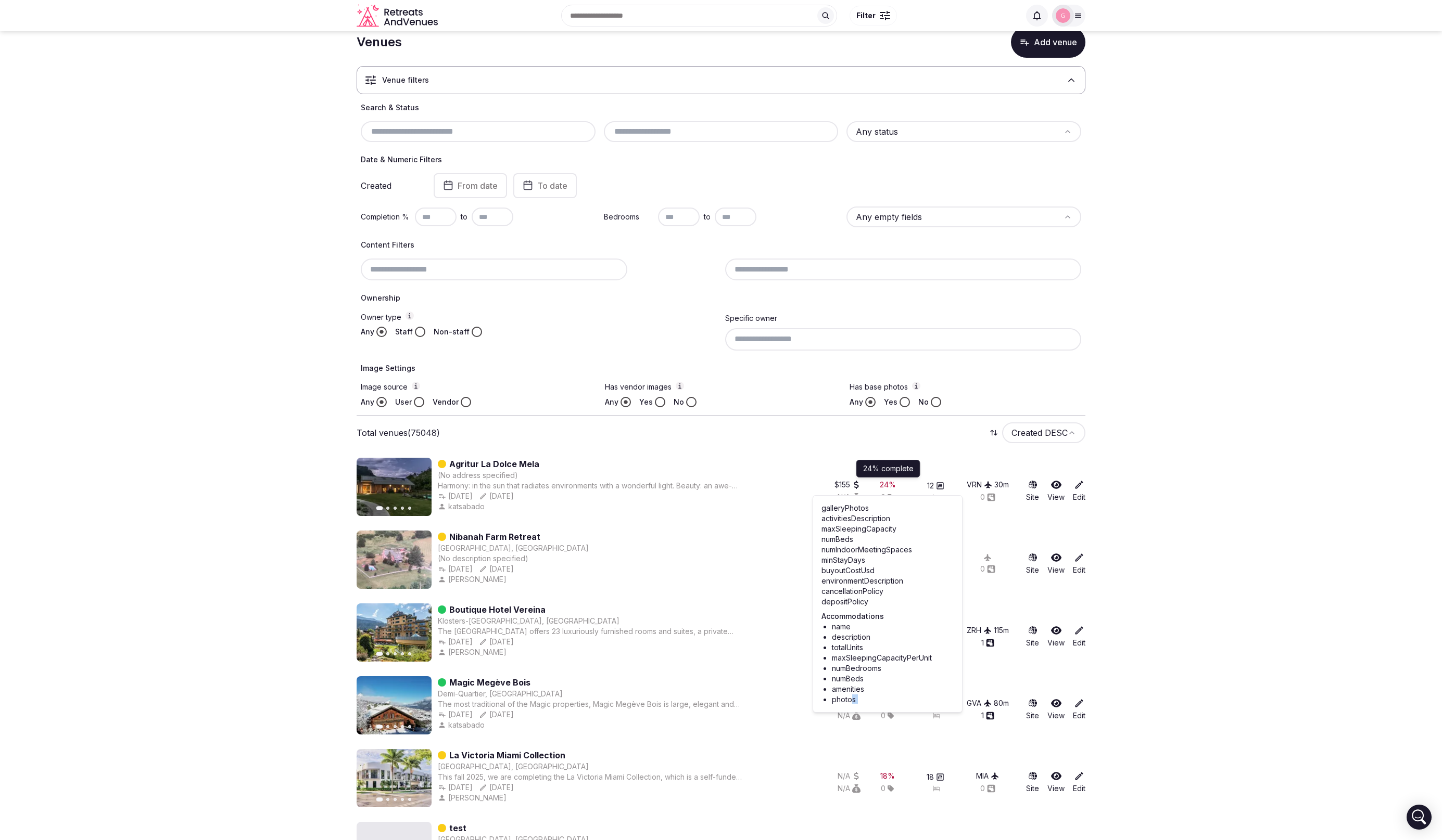
scroll to position [0, 0]
drag, startPoint x: 853, startPoint y: 527, endPoint x: 831, endPoint y: 527, distance: 22.0
click at [831, 527] on div "coverPhoto" at bounding box center [888, 525] width 133 height 11
drag, startPoint x: 846, startPoint y: 533, endPoint x: 857, endPoint y: 533, distance: 11.0
click at [857, 533] on div "galleryPhotos" at bounding box center [888, 534] width 133 height 11
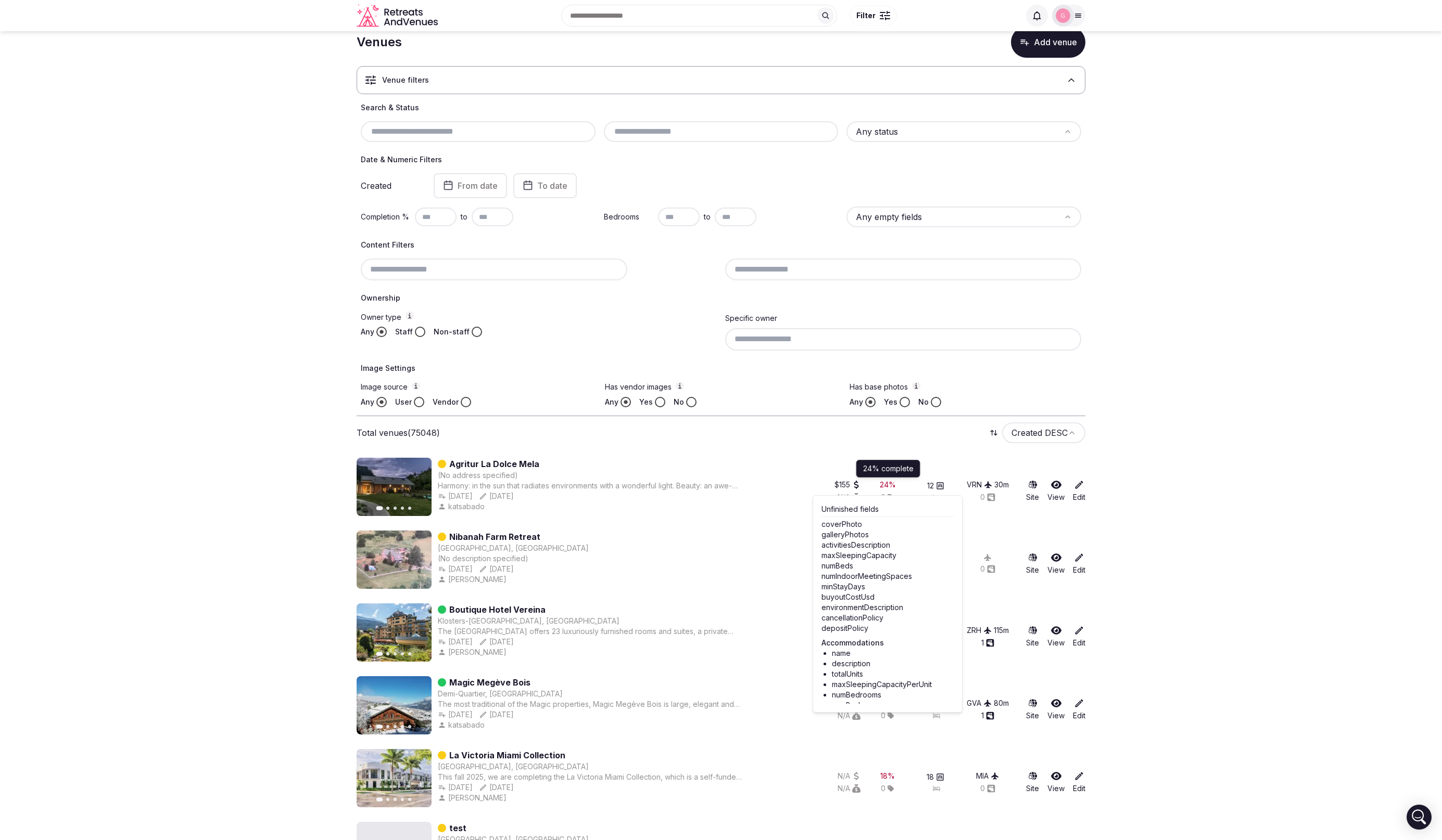
click at [828, 534] on div "galleryPhotos" at bounding box center [888, 534] width 133 height 11
click at [842, 603] on li "diningOptions" at bounding box center [893, 600] width 122 height 11
click at [841, 604] on li "diningOptions" at bounding box center [893, 600] width 122 height 11
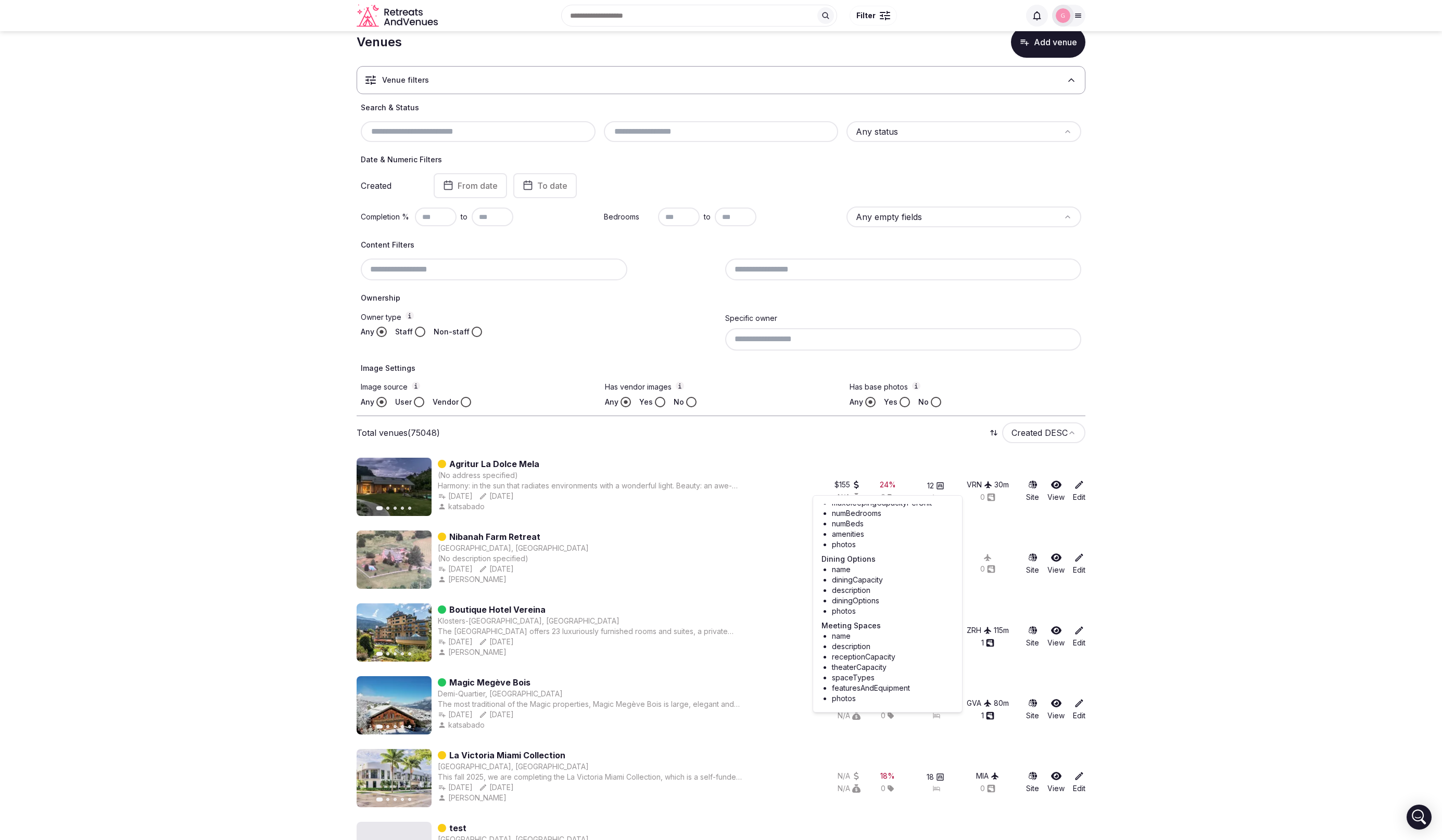
click at [840, 609] on li "photos" at bounding box center [893, 611] width 122 height 11
drag, startPoint x: 1320, startPoint y: 113, endPoint x: 1327, endPoint y: 103, distance: 12.2
